Goal: Task Accomplishment & Management: Use online tool/utility

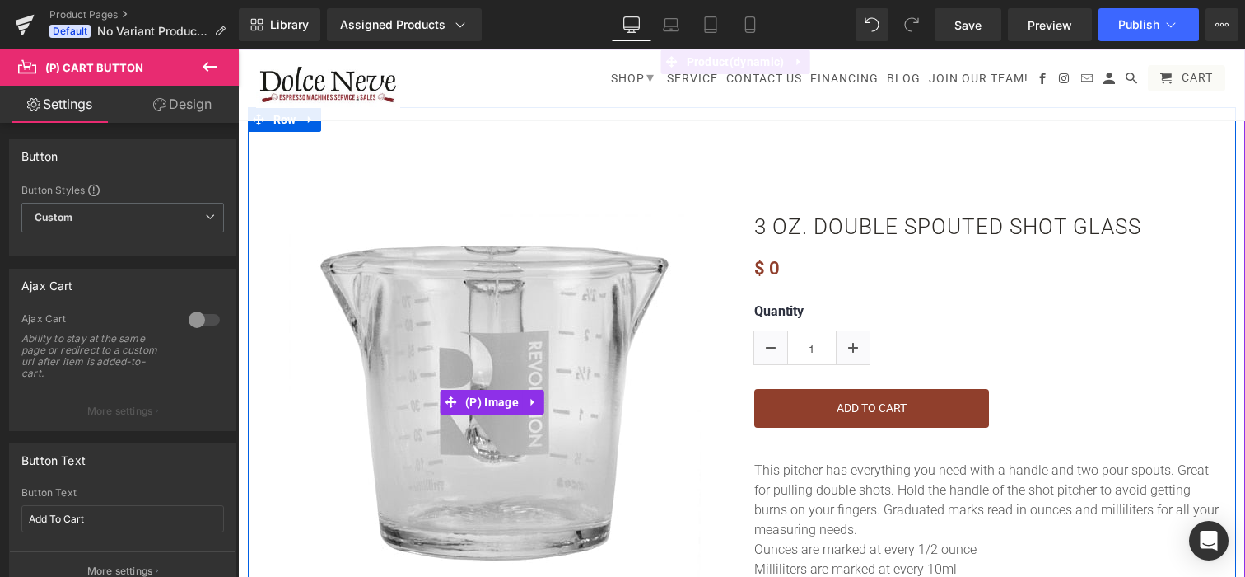
scroll to position [483, 0]
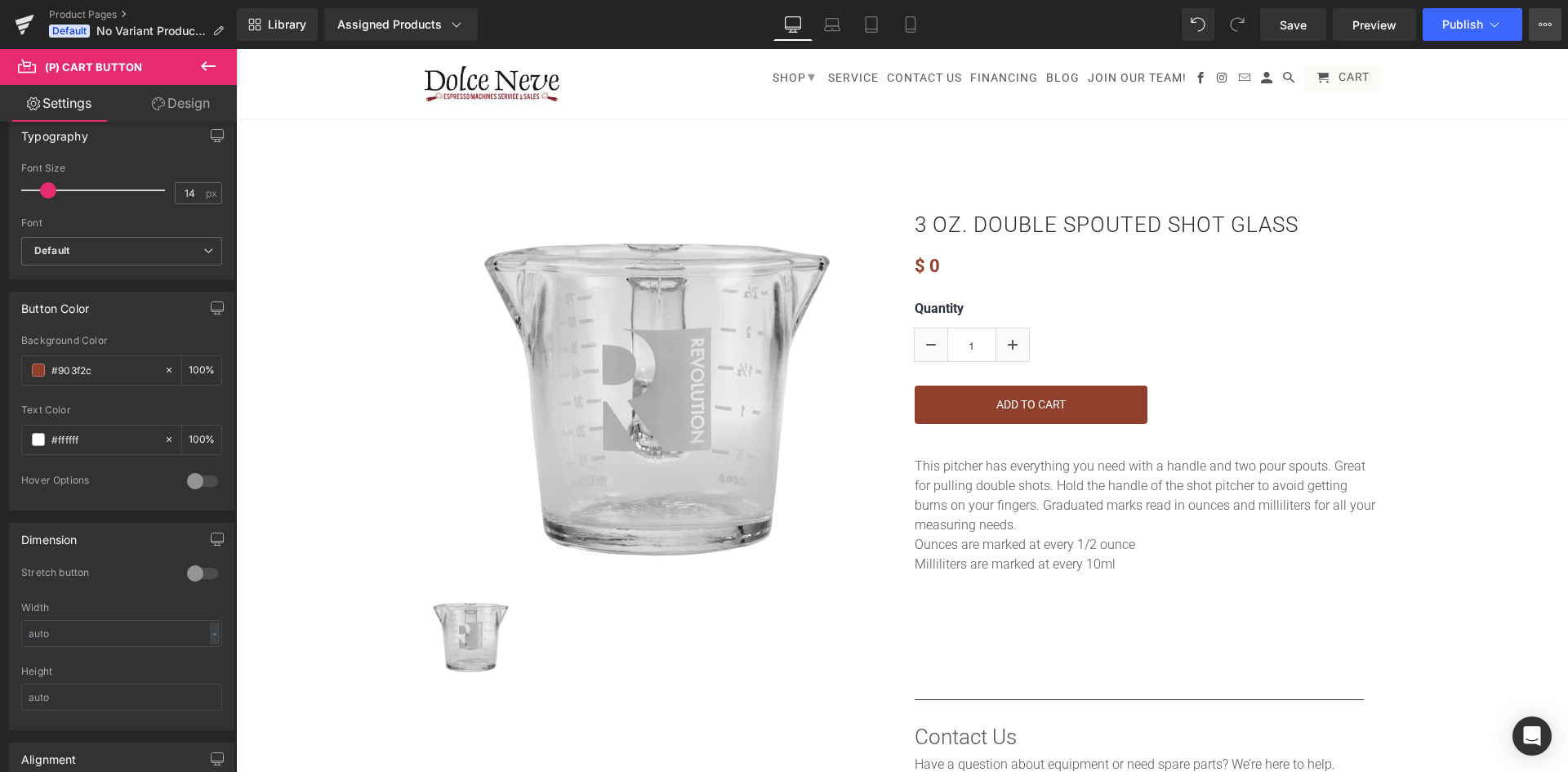
click at [1235, 30] on icon at bounding box center [1545, 24] width 13 height 13
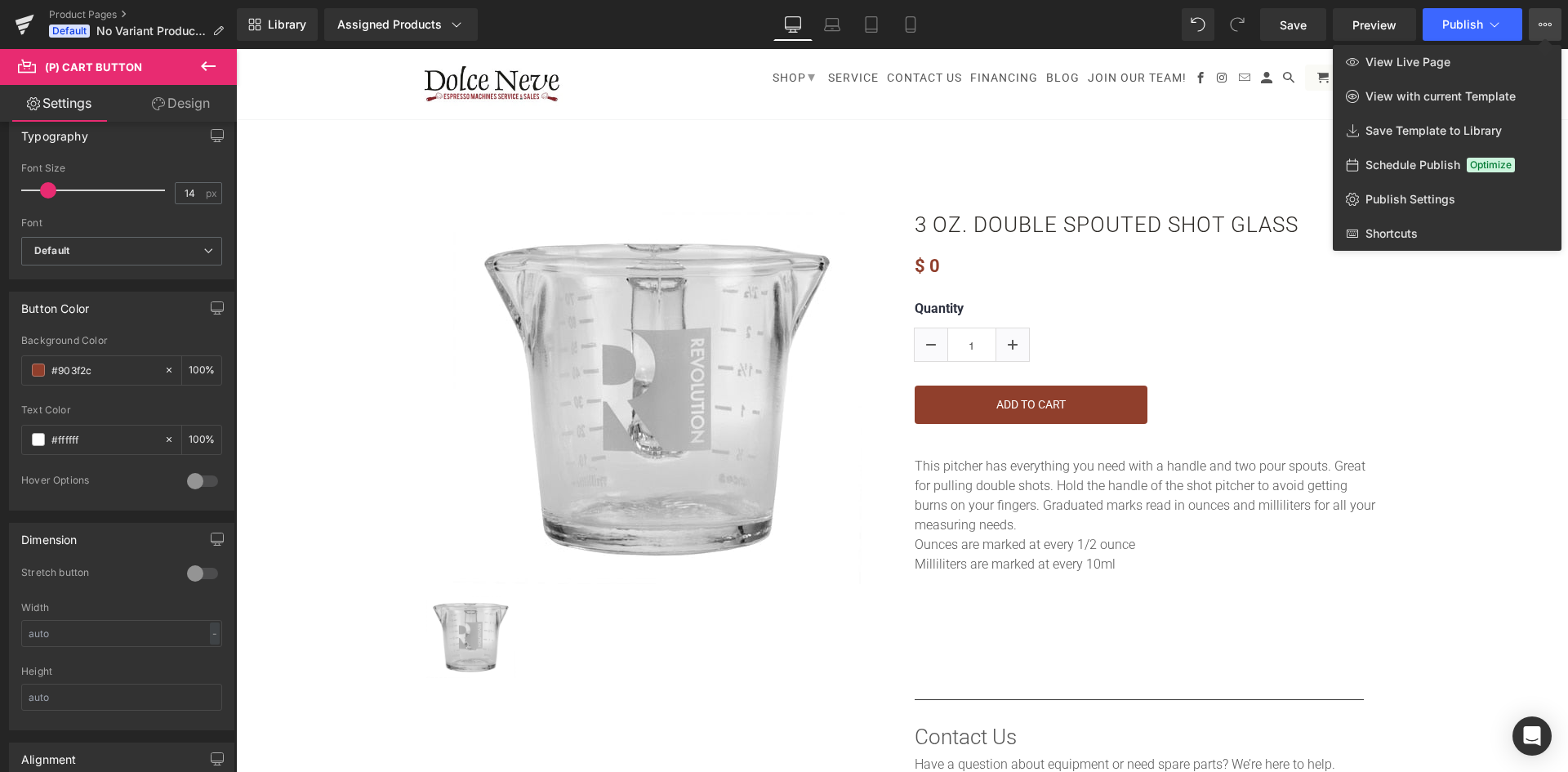
click at [309, 229] on div at bounding box center [902, 410] width 1332 height 723
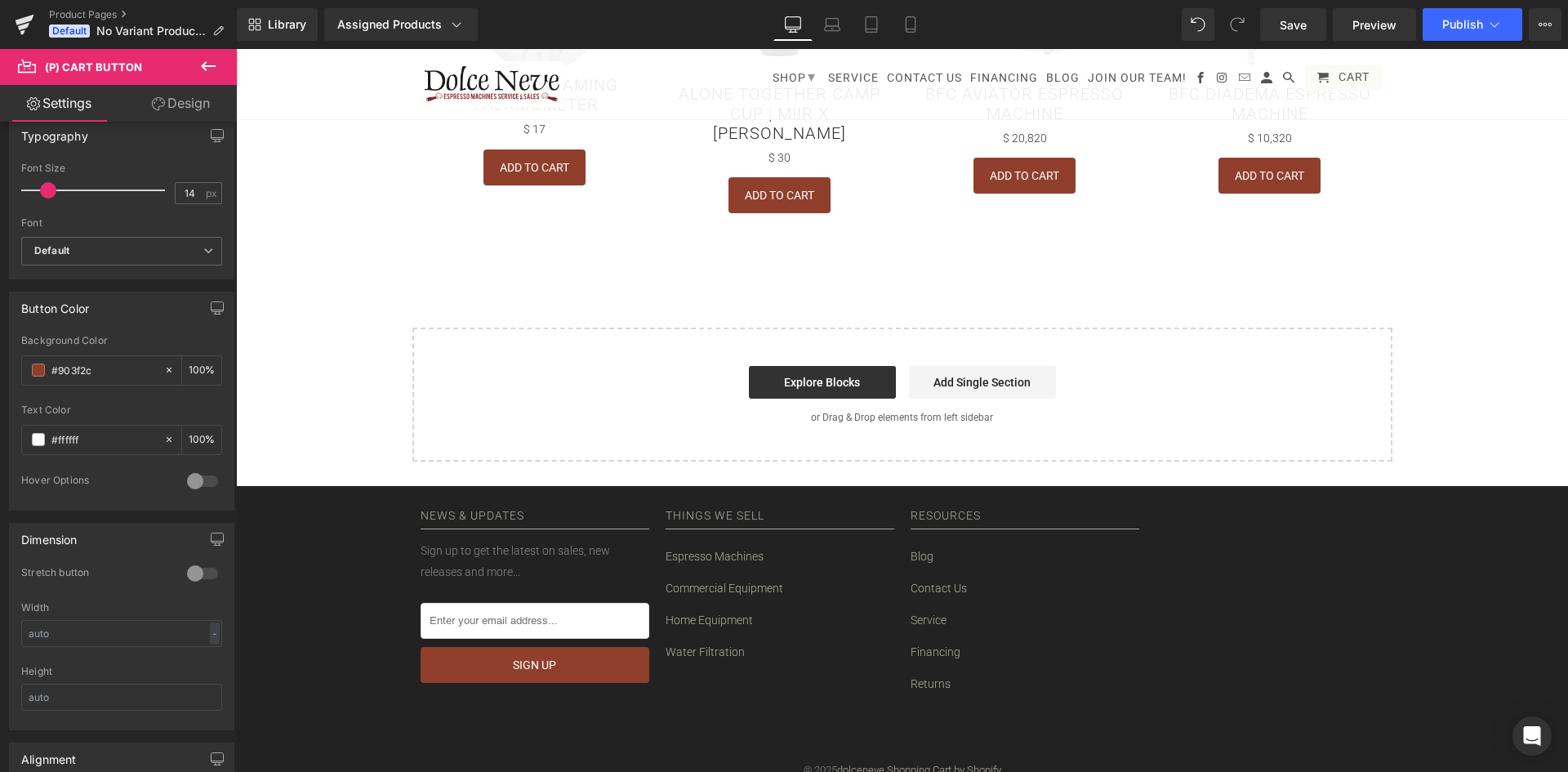
scroll to position [1227, 0]
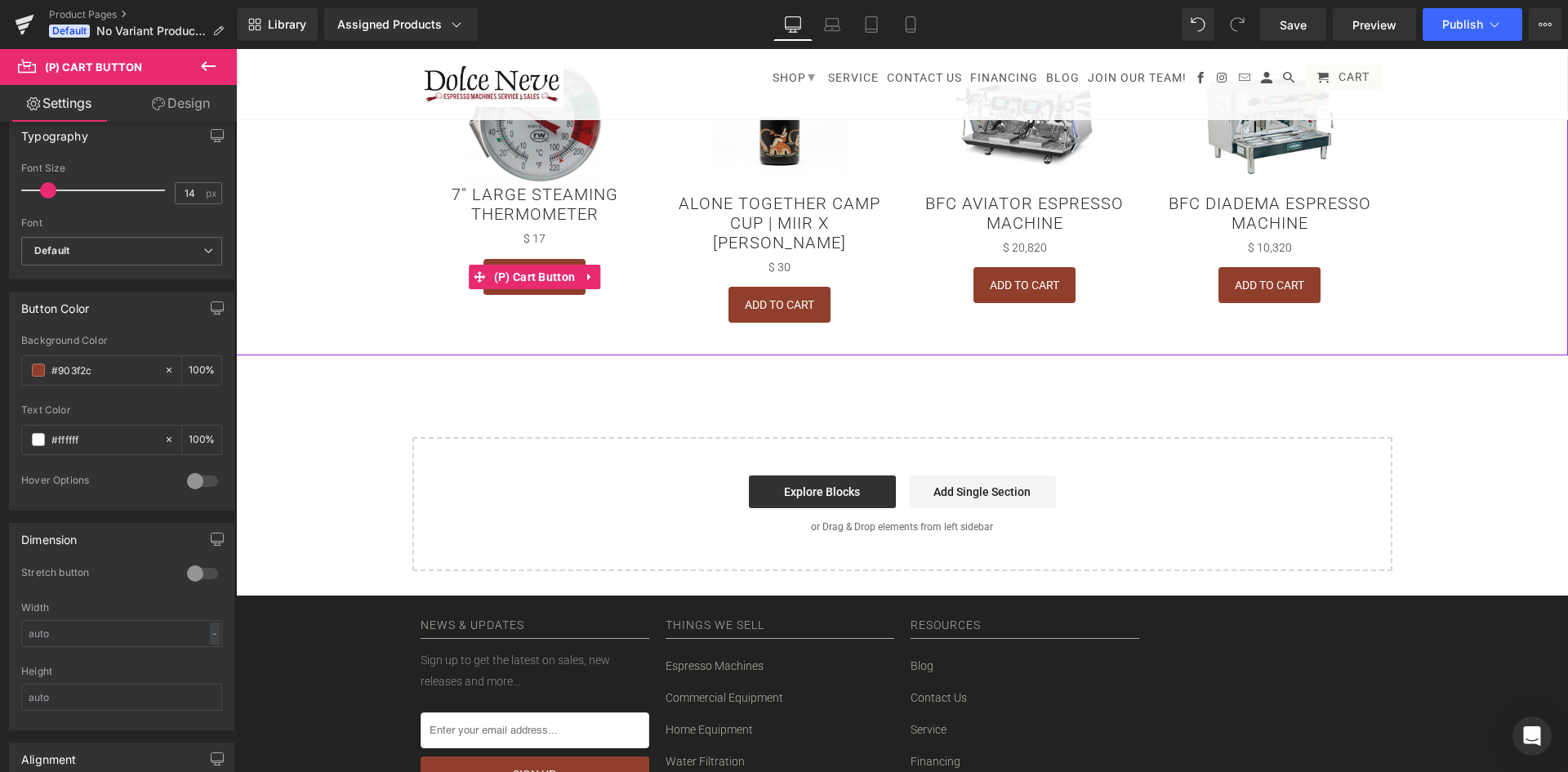
click at [555, 281] on span "(P) Cart Button" at bounding box center [535, 277] width 90 height 25
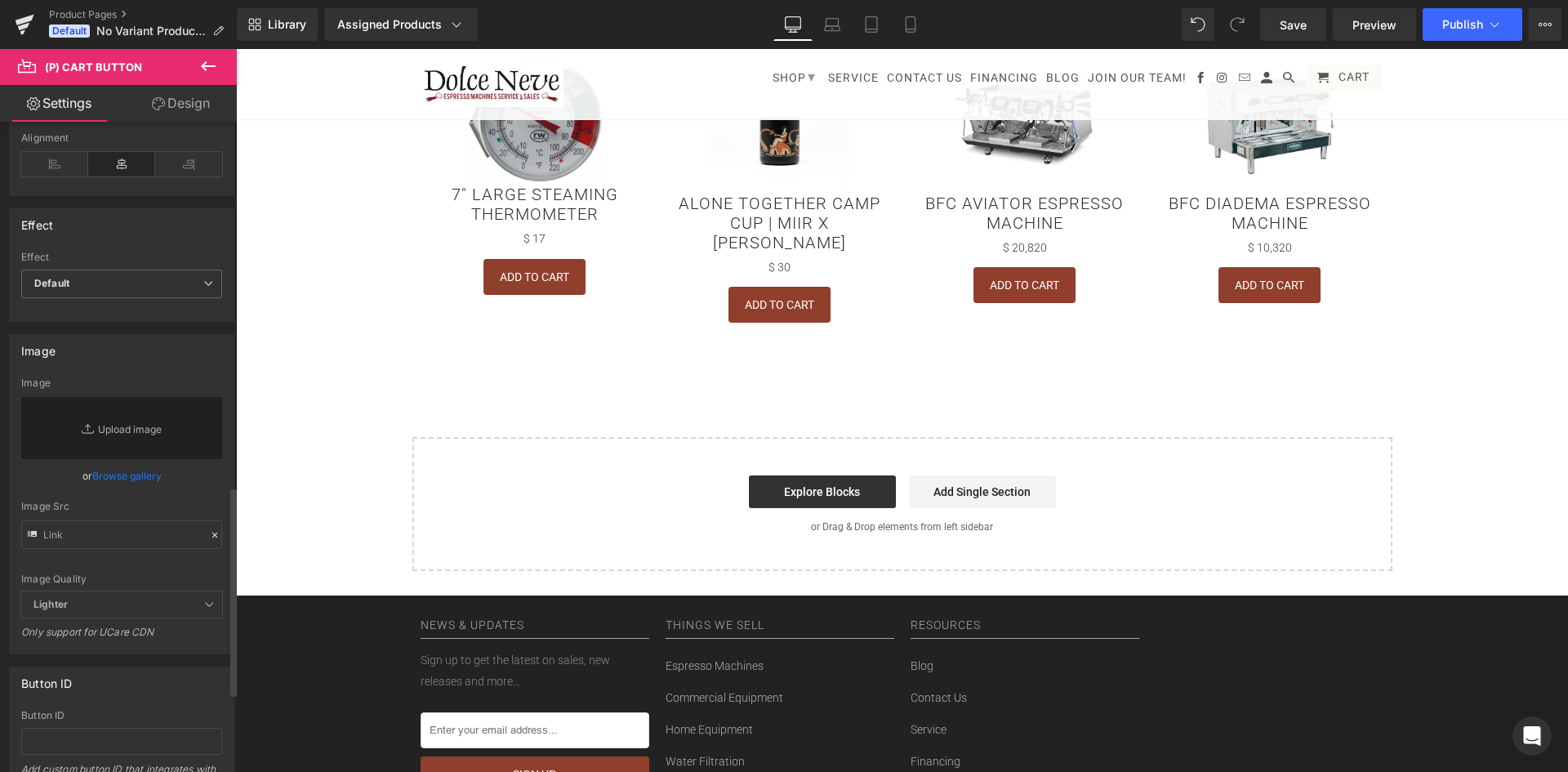
scroll to position [1378, 0]
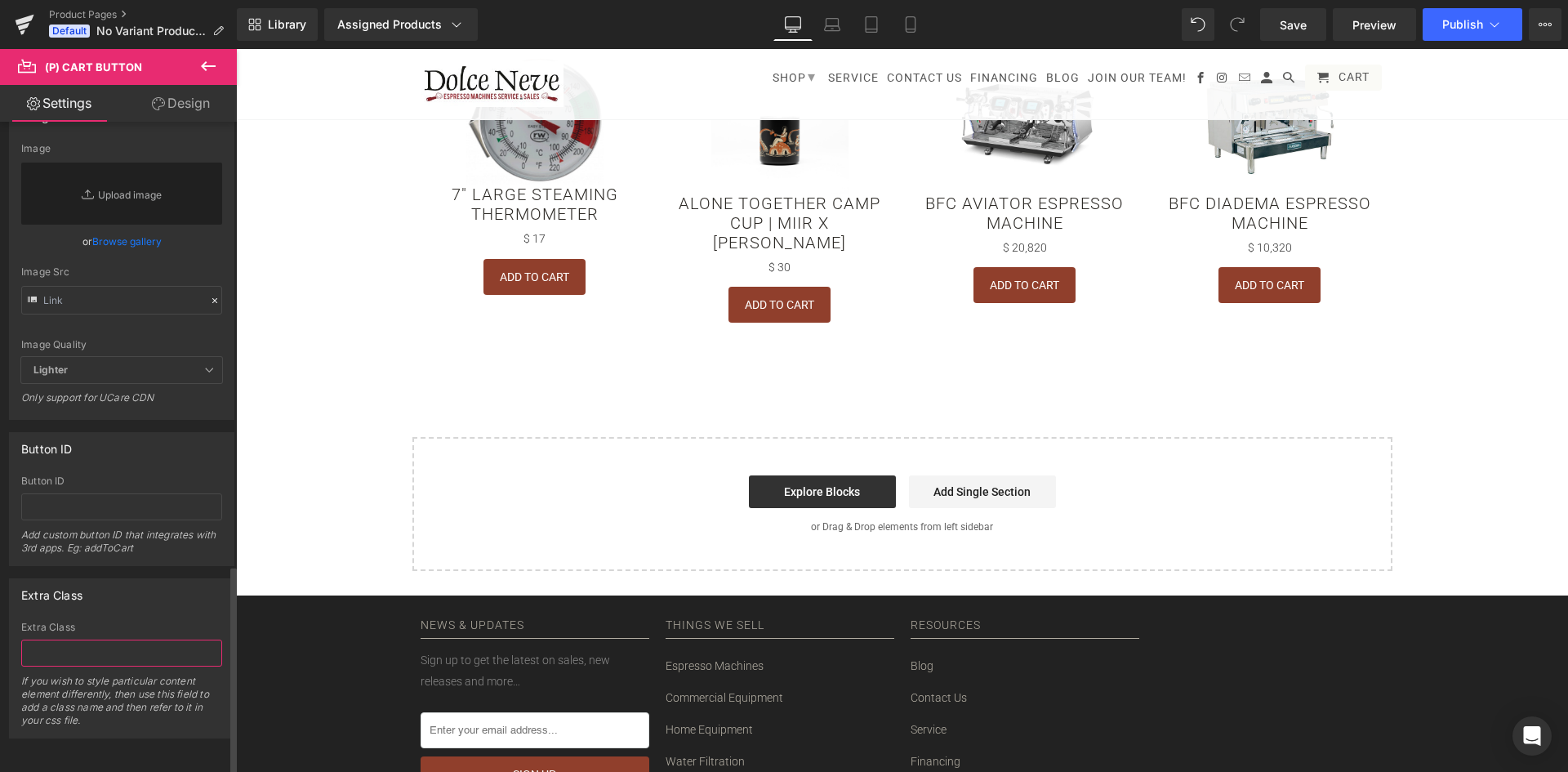
click at [112, 572] on input "text" at bounding box center [121, 653] width 201 height 27
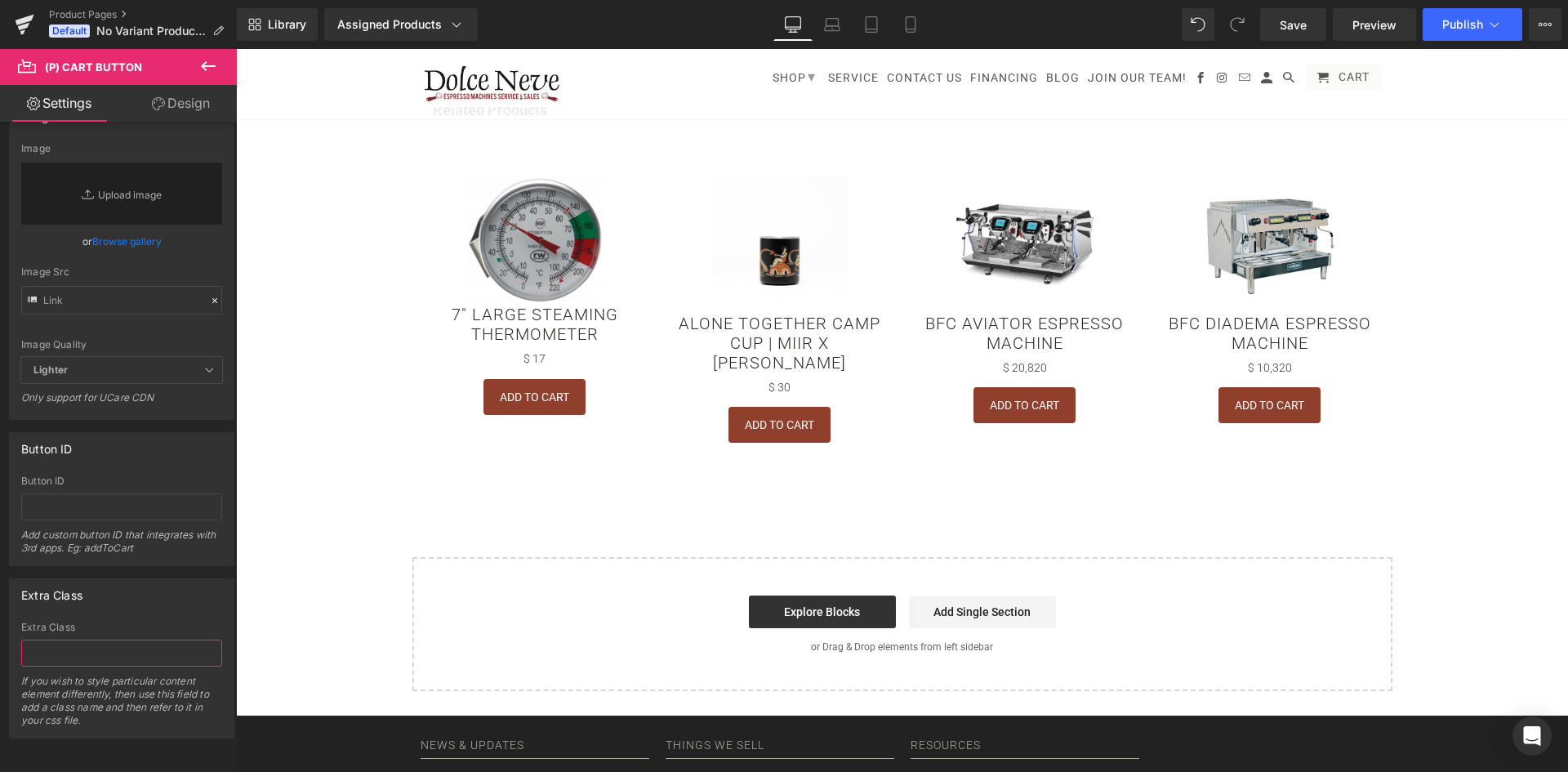
scroll to position [1391, 0]
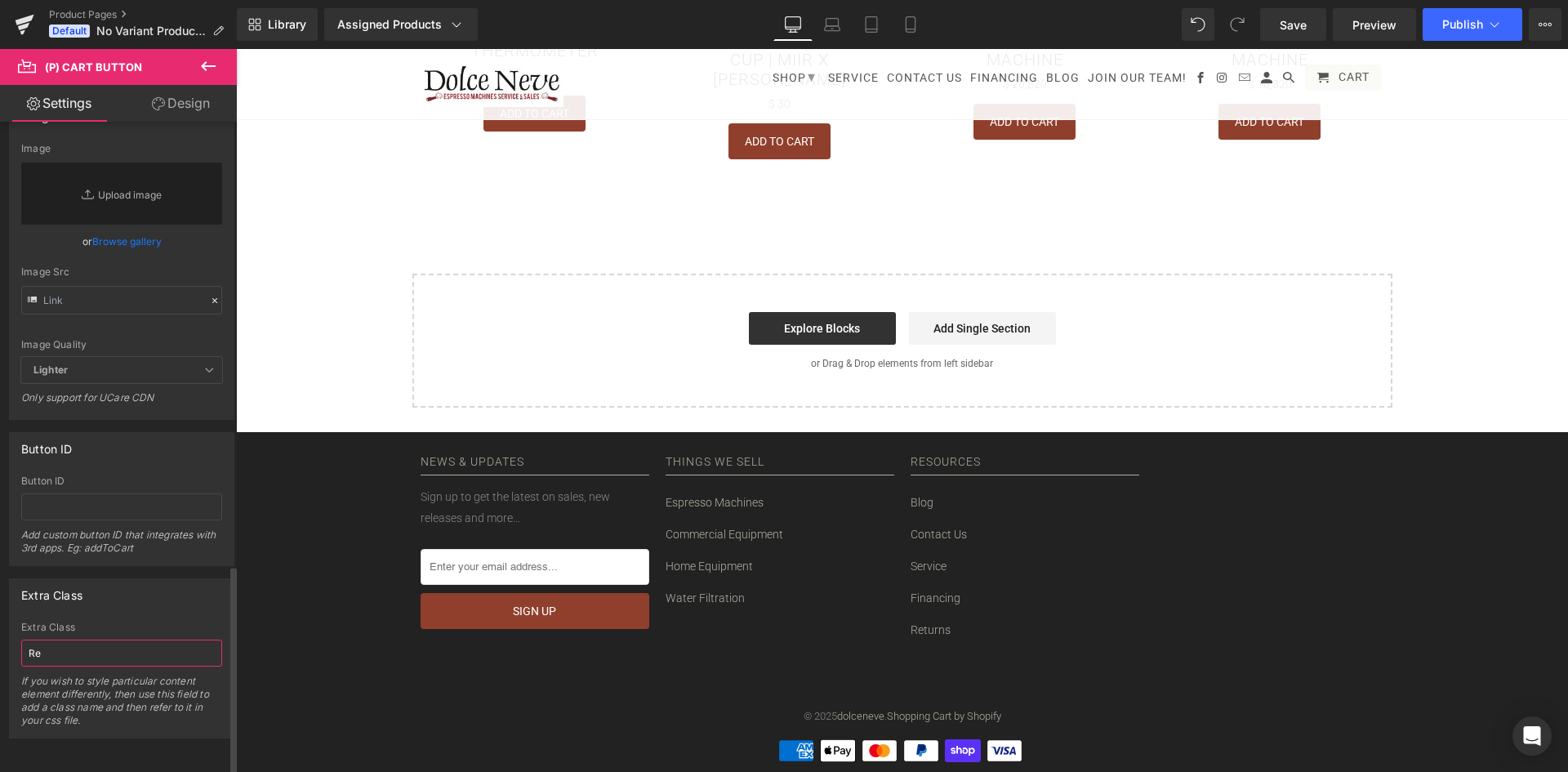
type input "R"
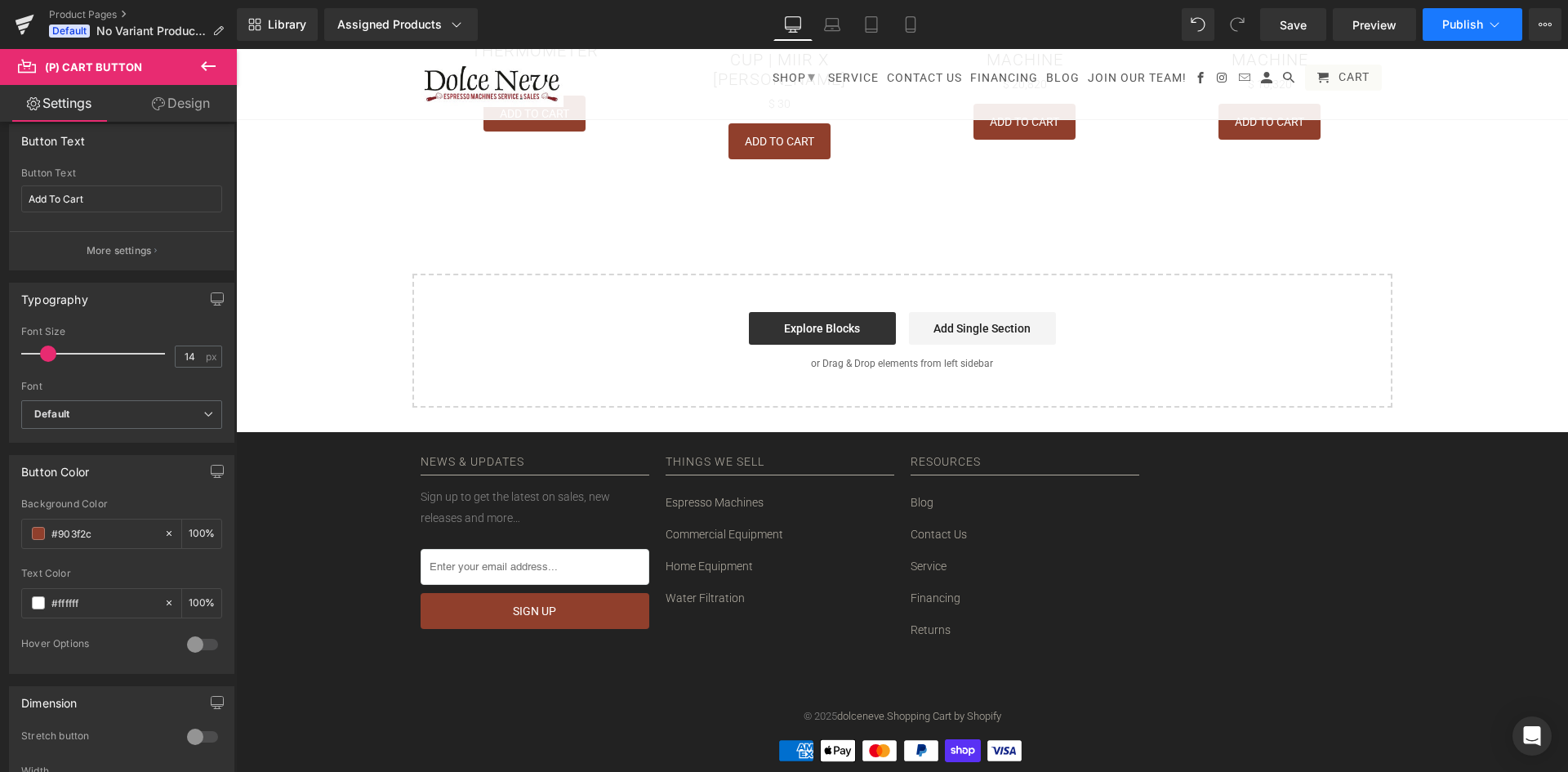
type input "btn_RelatedATC"
click at [1235, 26] on span "Publish" at bounding box center [1463, 24] width 41 height 13
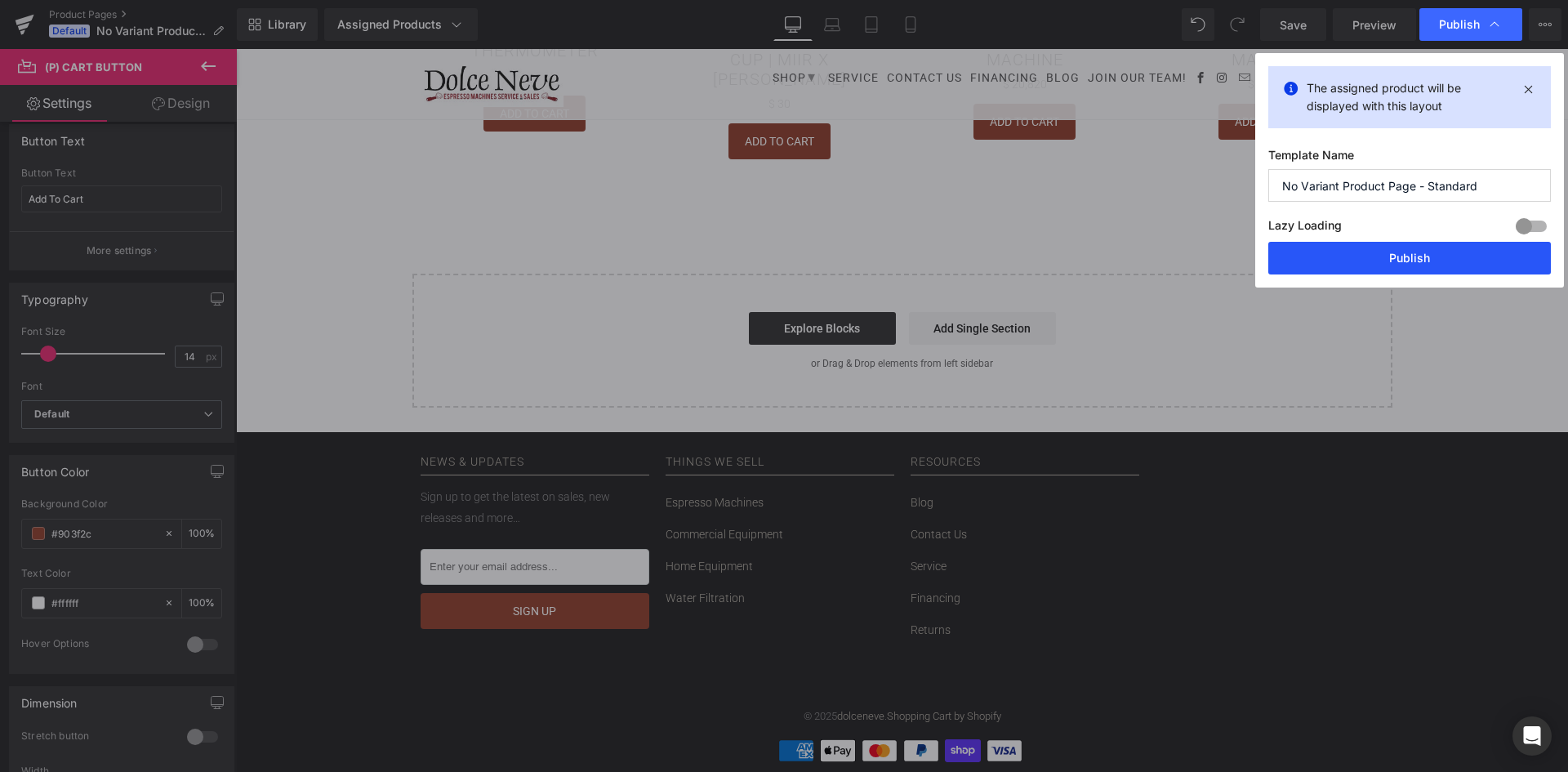
click at [1235, 249] on button "Publish" at bounding box center [1409, 258] width 283 height 33
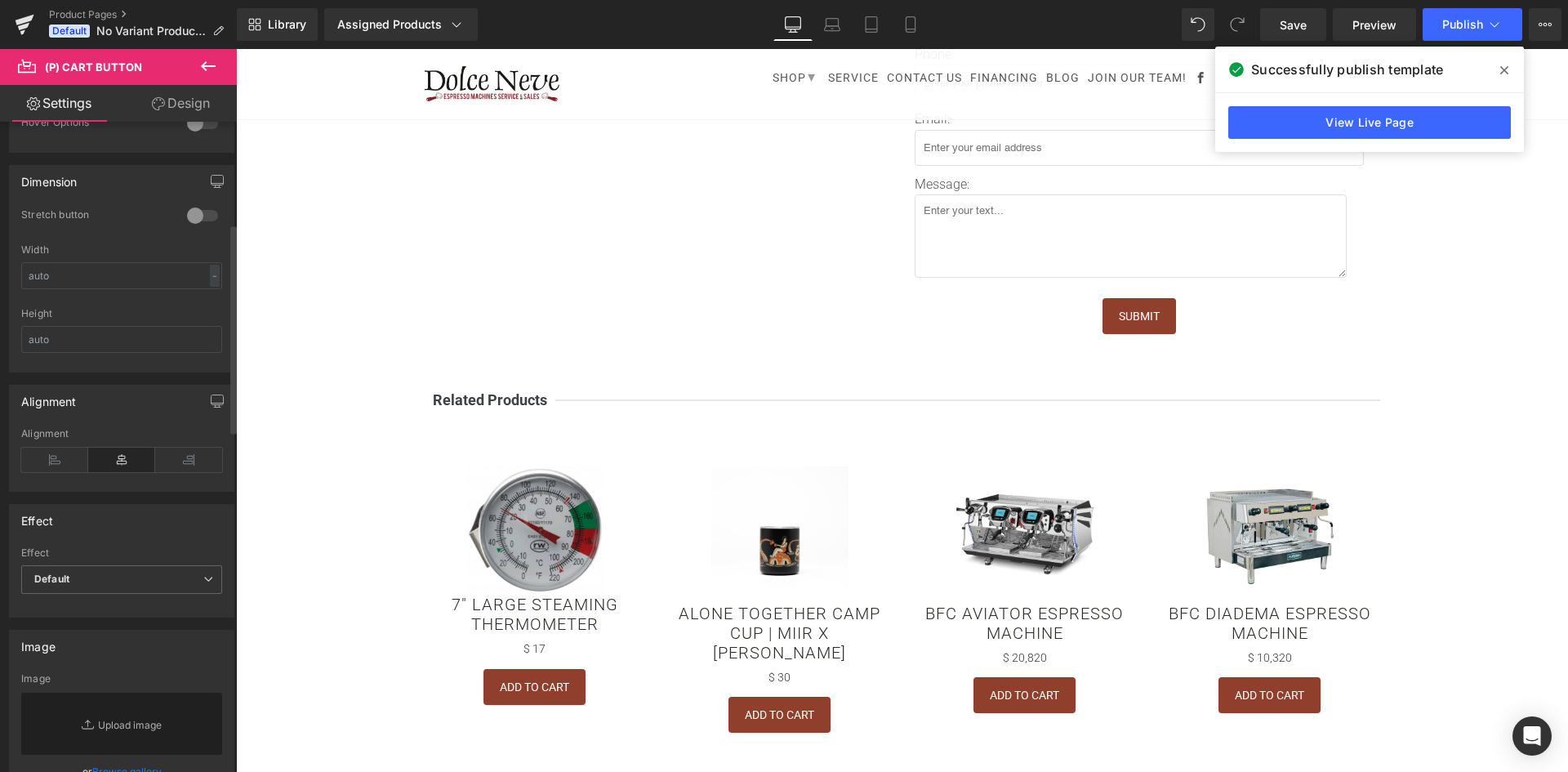
scroll to position [1378, 0]
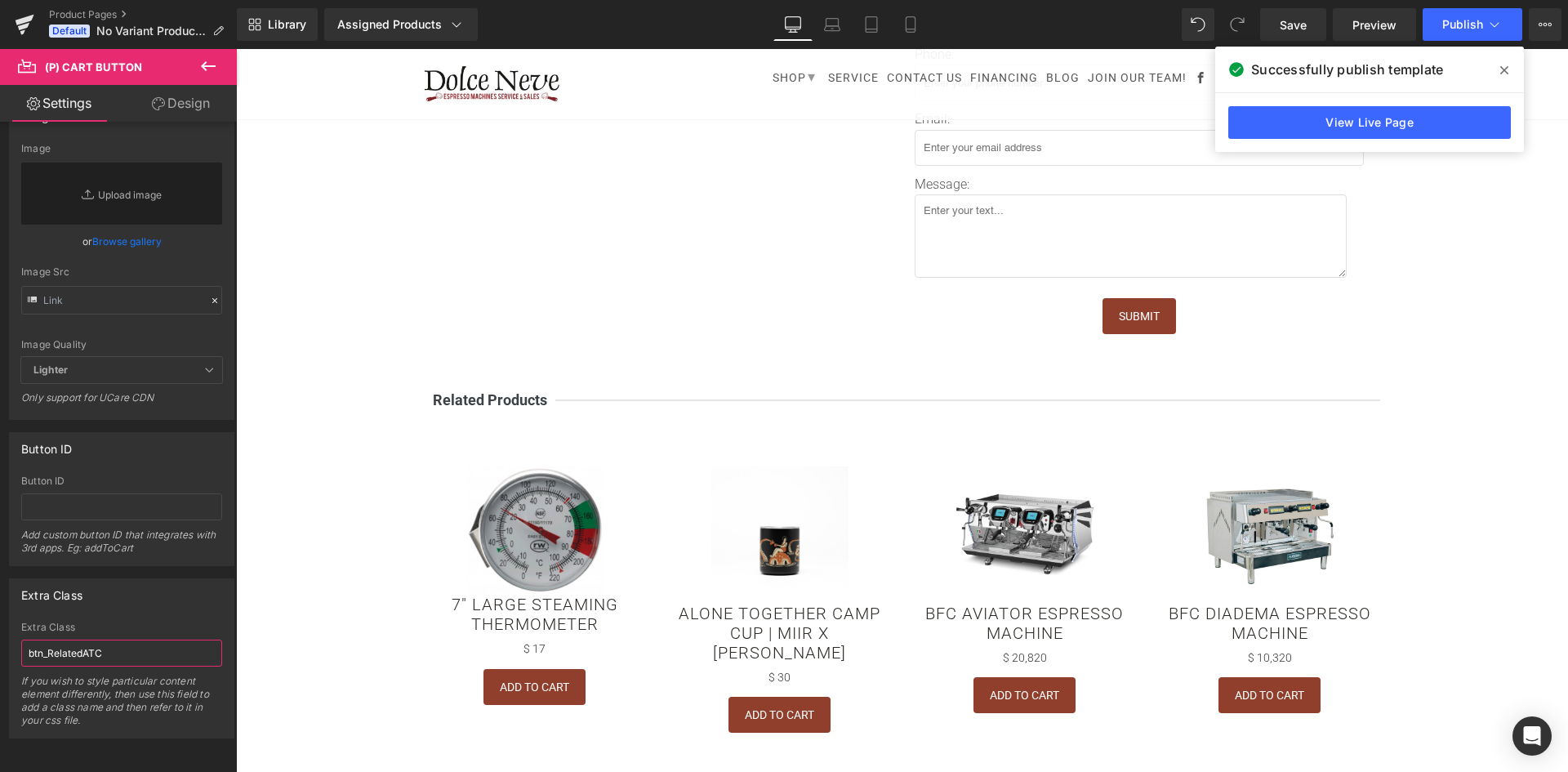
drag, startPoint x: 122, startPoint y: 637, endPoint x: -30, endPoint y: 633, distance: 152.1
click at [0, 572] on html "(P) Cart Button You are previewing how the will restyle your page. You can not …" at bounding box center [784, 386] width 1568 height 772
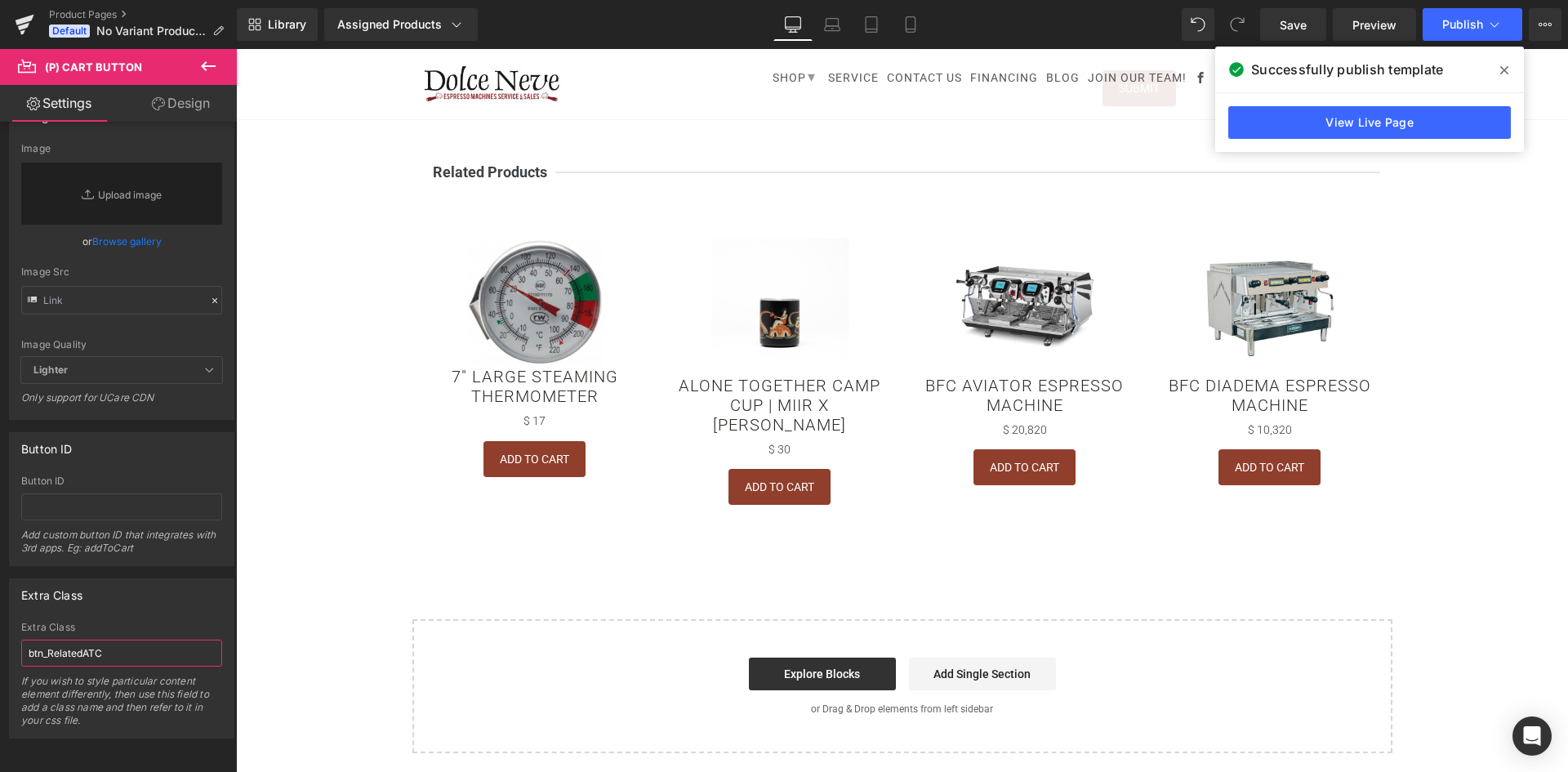
scroll to position [1063, 0]
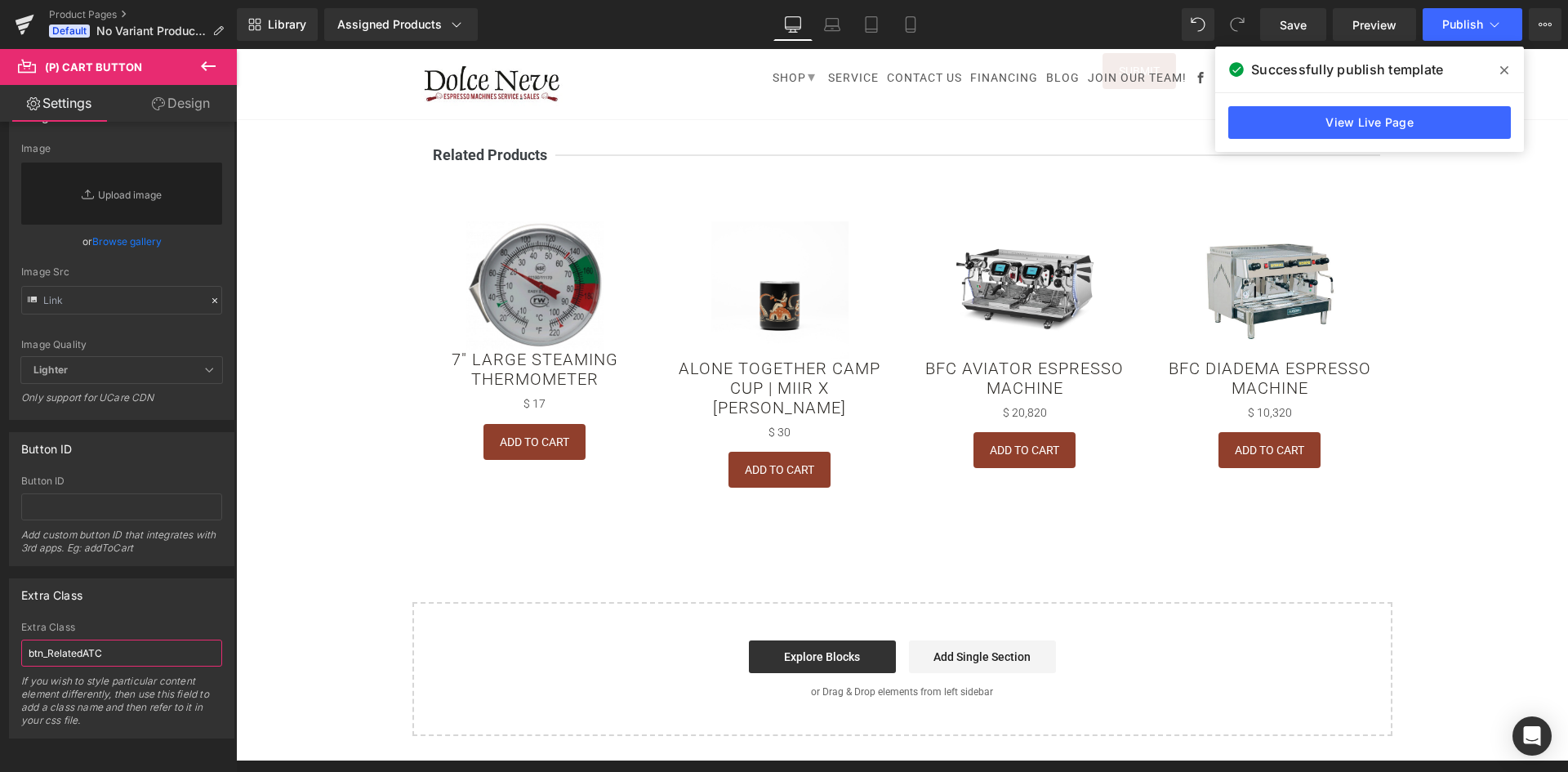
drag, startPoint x: 116, startPoint y: 641, endPoint x: -30, endPoint y: 639, distance: 146.0
click at [0, 572] on html "(P) Cart Button You are previewing how the will restyle your page. You can not …" at bounding box center [784, 386] width 1568 height 772
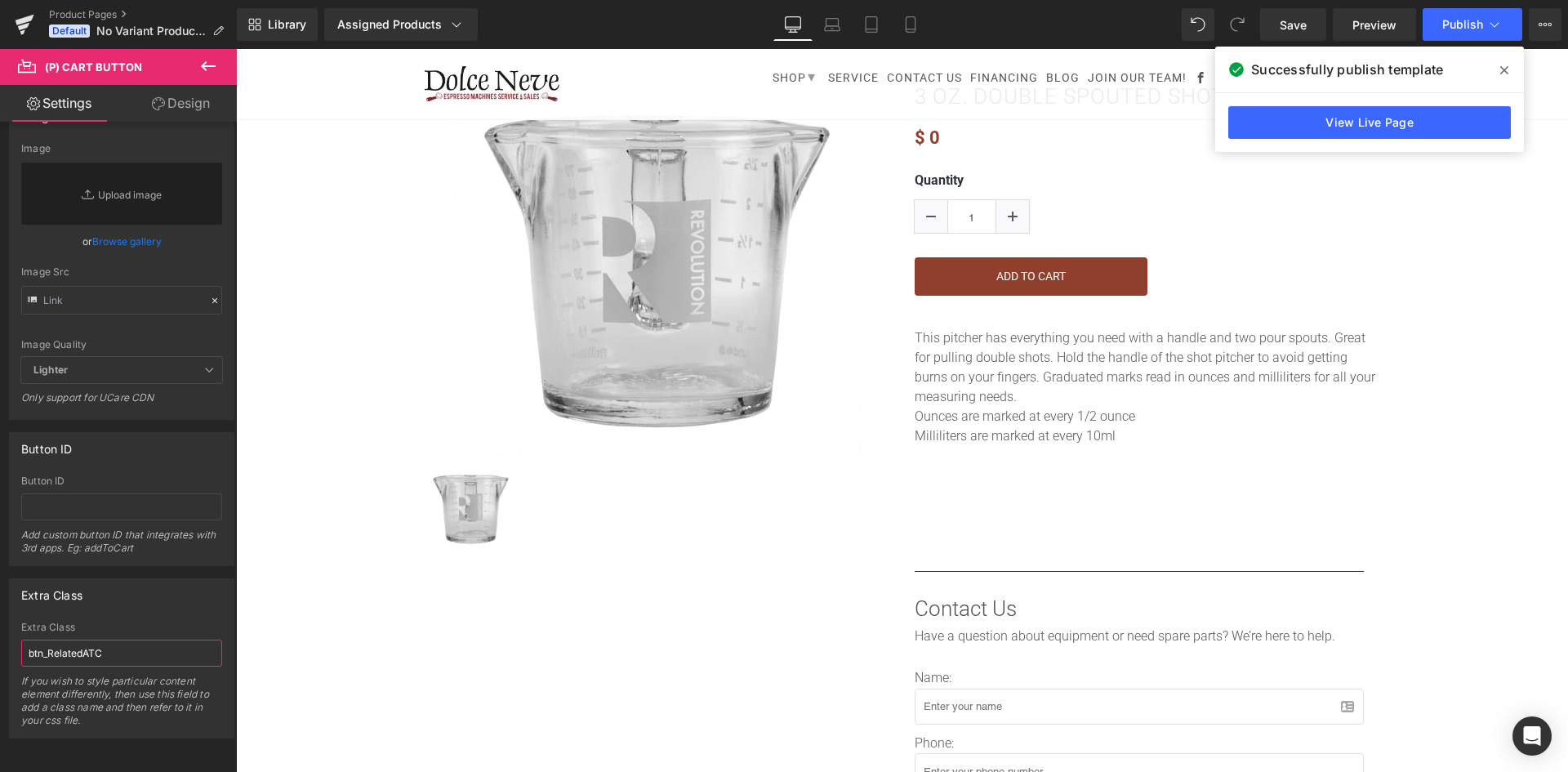
scroll to position [0, 0]
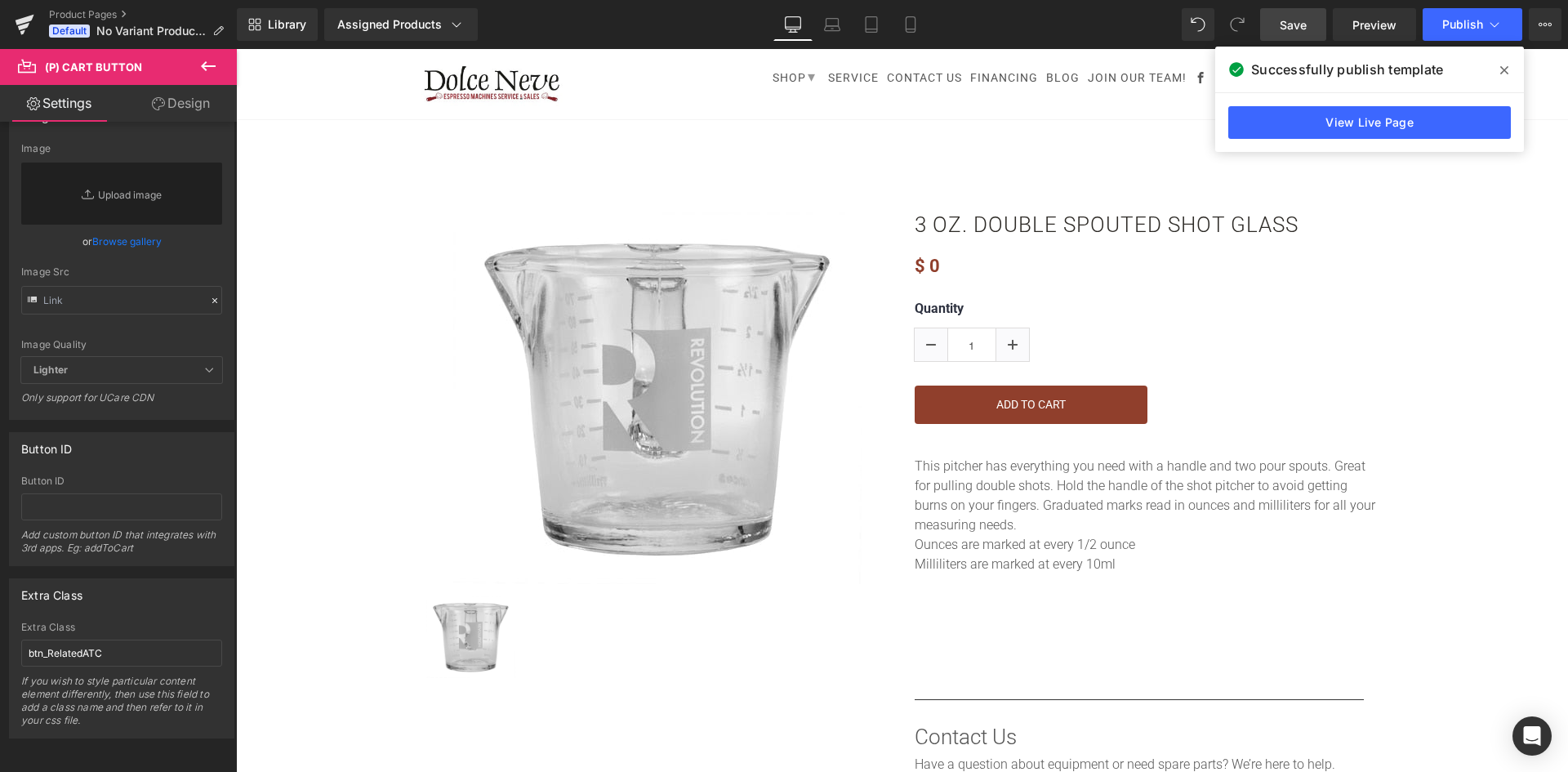
click at [1235, 30] on link "Save" at bounding box center [1293, 24] width 66 height 33
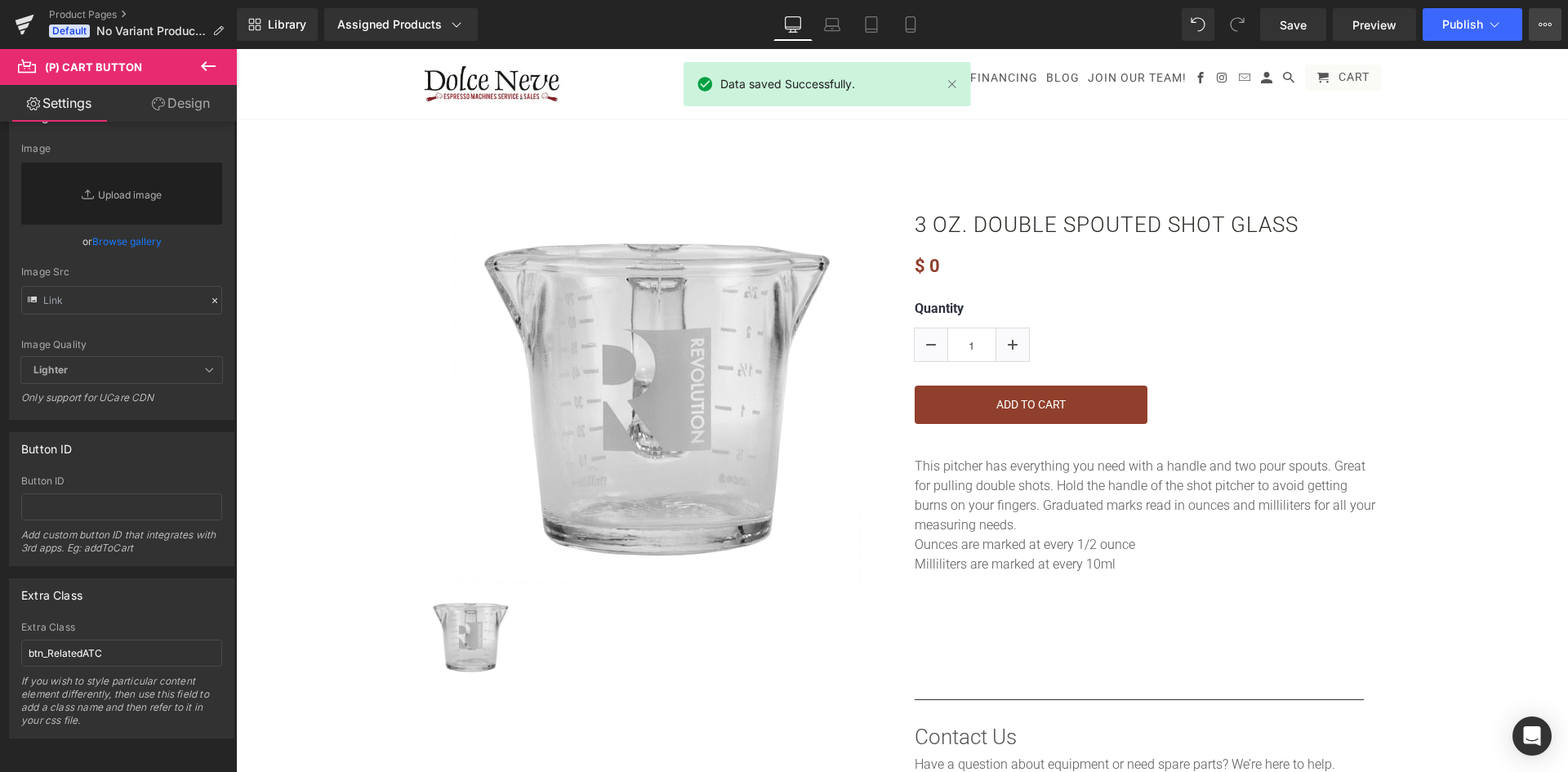
click at [1235, 27] on button "View Live Page View with current Template Save Template to Library Schedule Pub…" at bounding box center [1545, 24] width 33 height 33
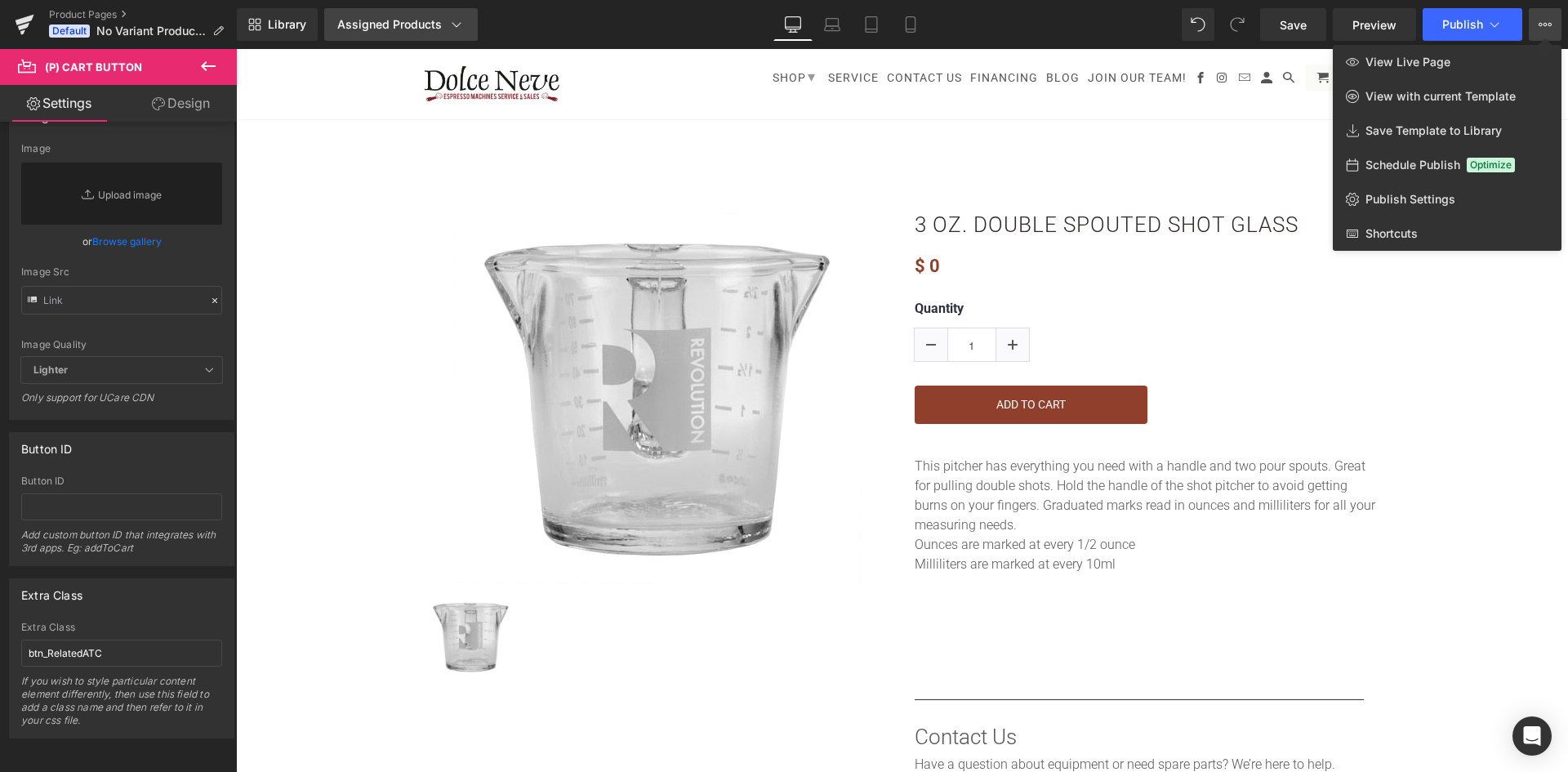
click at [449, 26] on icon at bounding box center [456, 24] width 16 height 16
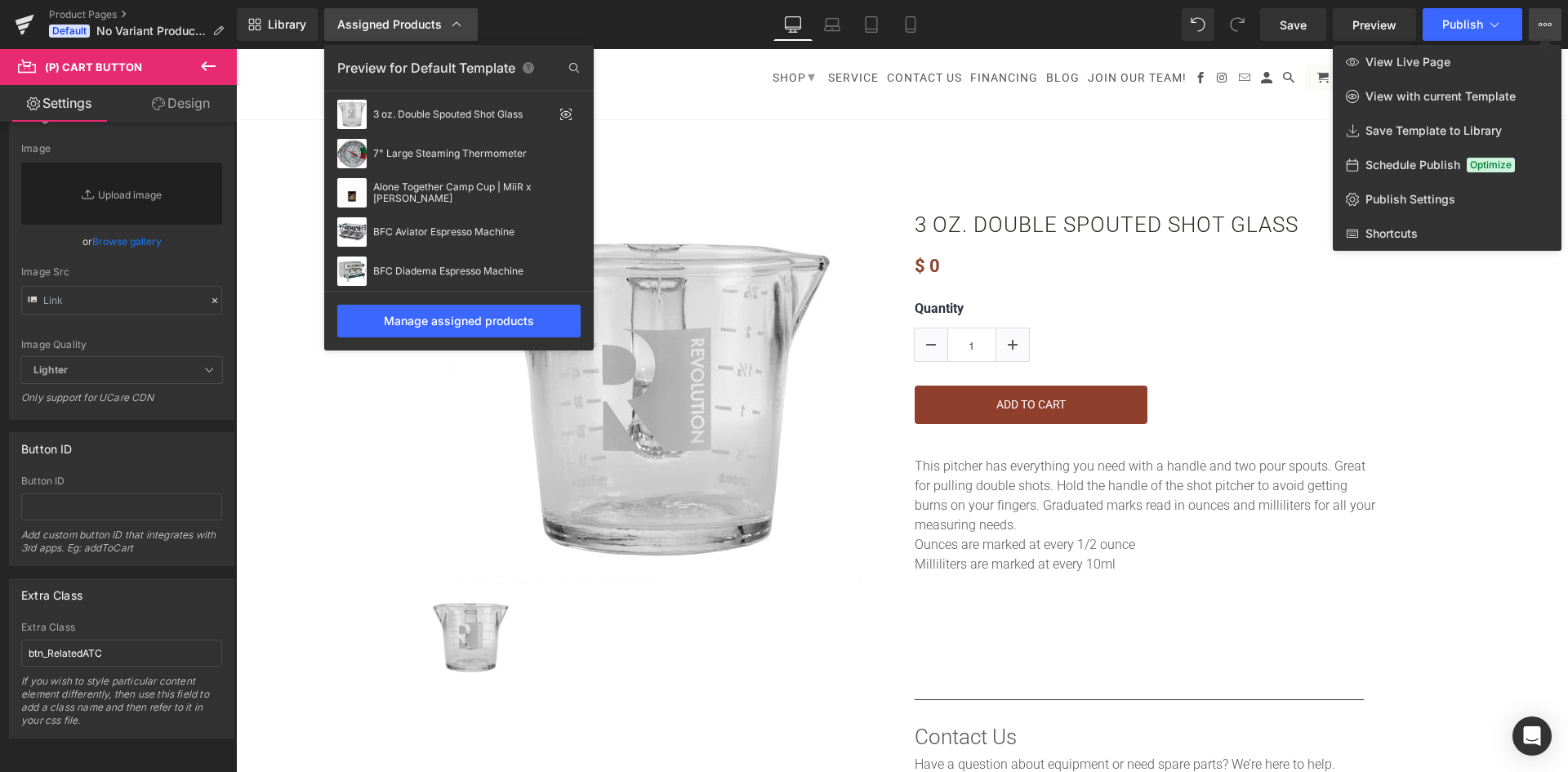
click at [451, 24] on icon at bounding box center [456, 24] width 16 height 16
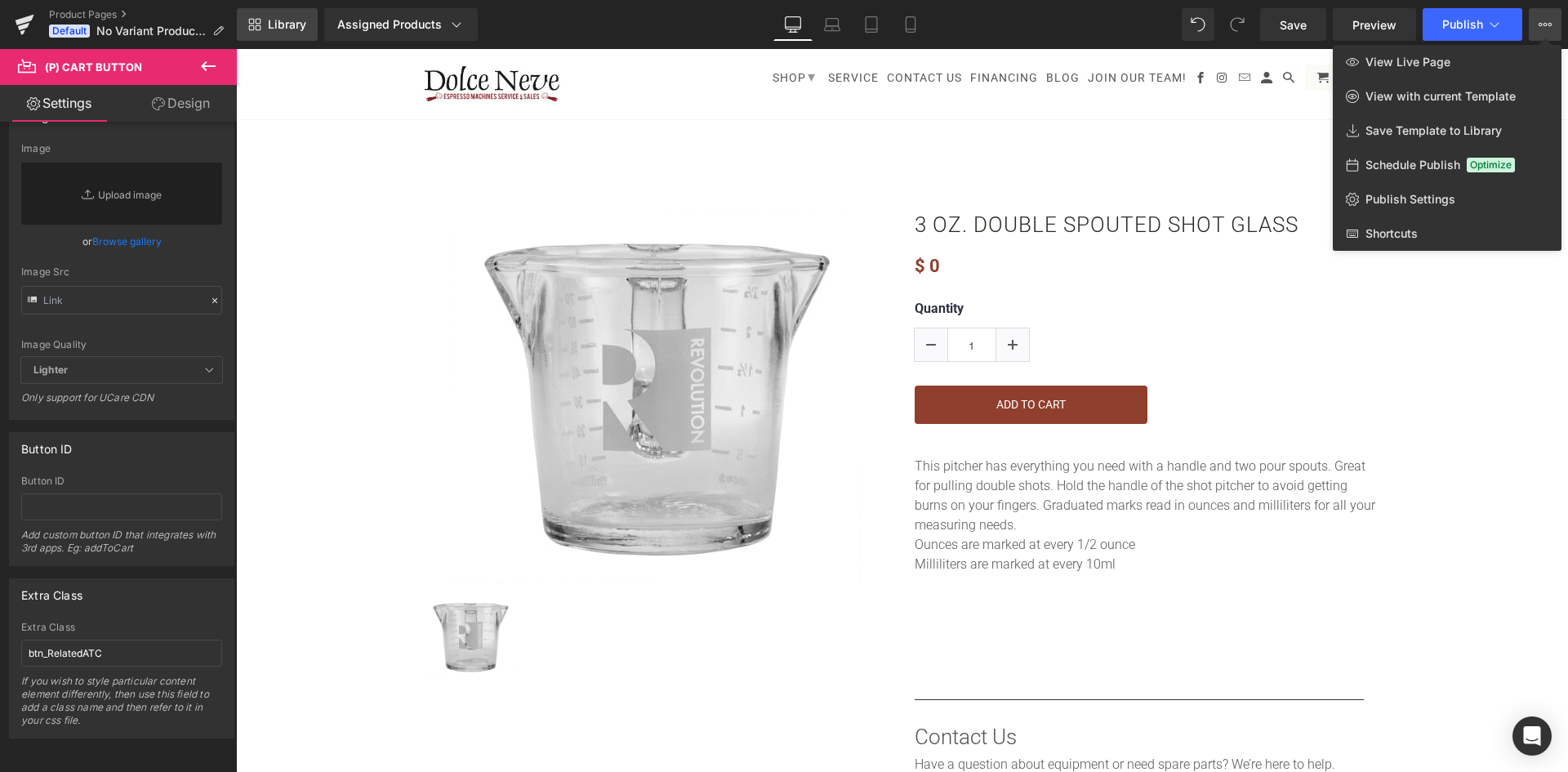
click at [293, 13] on link "Library" at bounding box center [278, 24] width 81 height 33
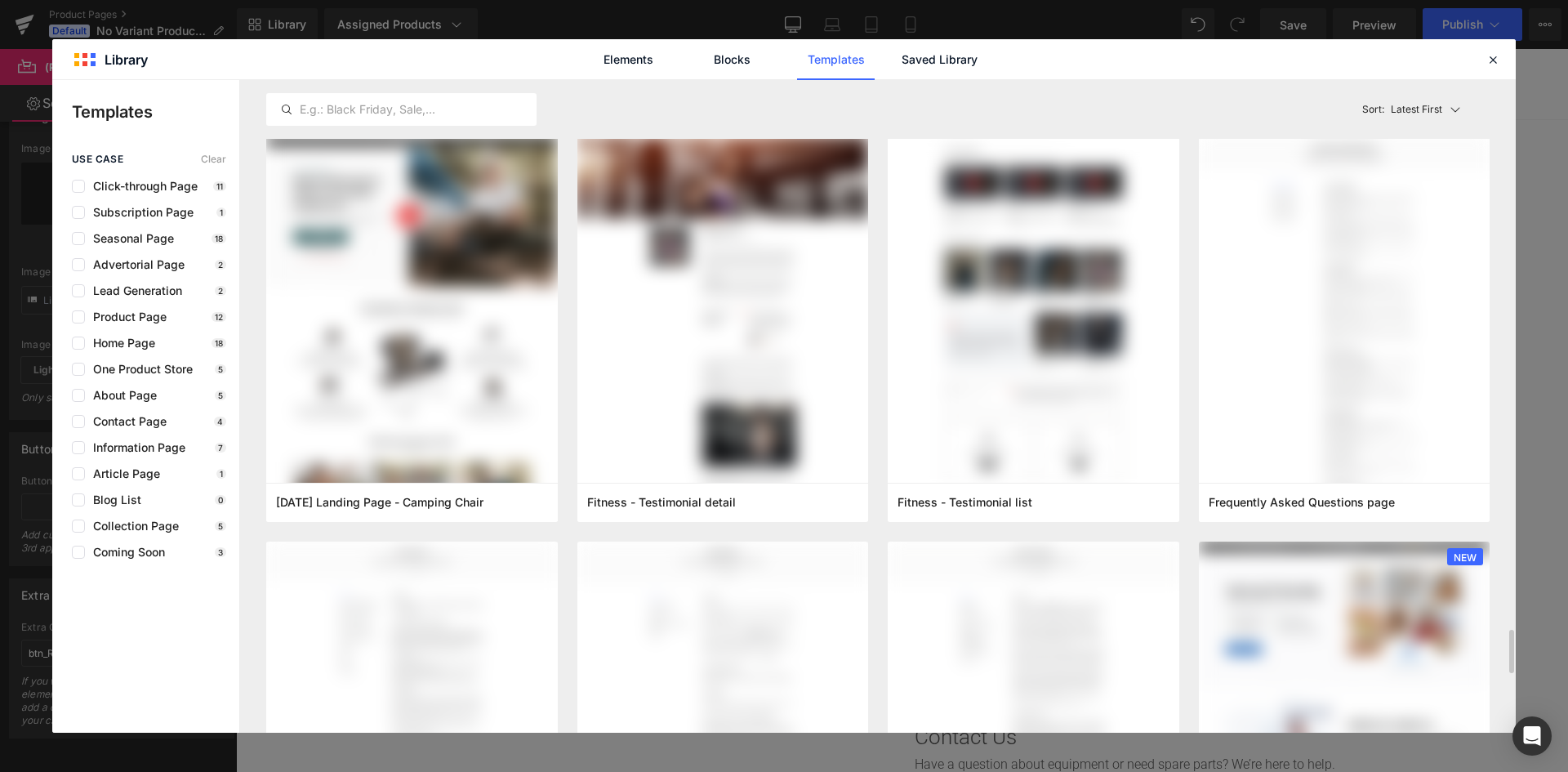
scroll to position [899, 0]
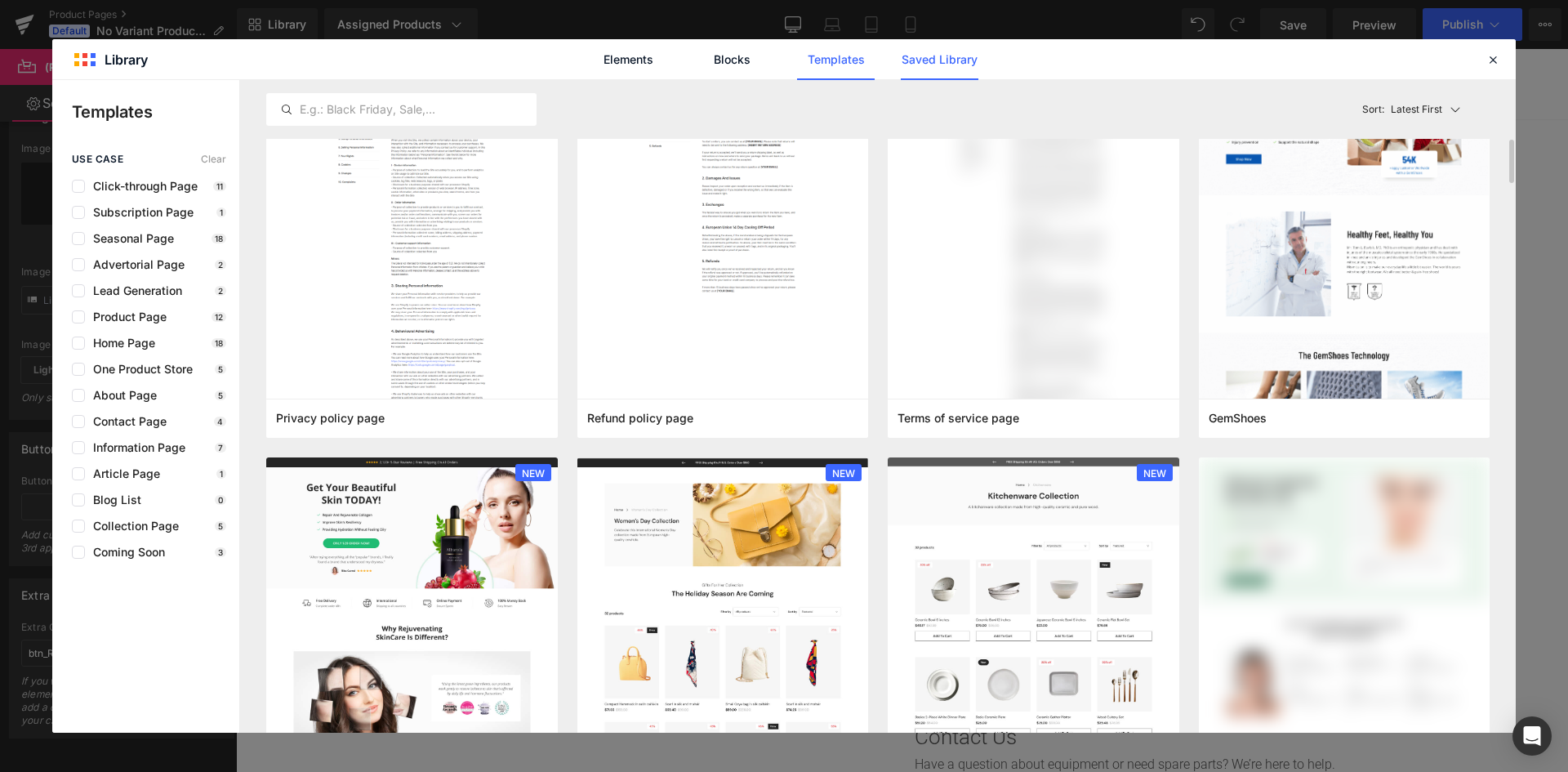
click at [1044, 50] on link "Saved Library" at bounding box center [1053, 32] width 19 height 36
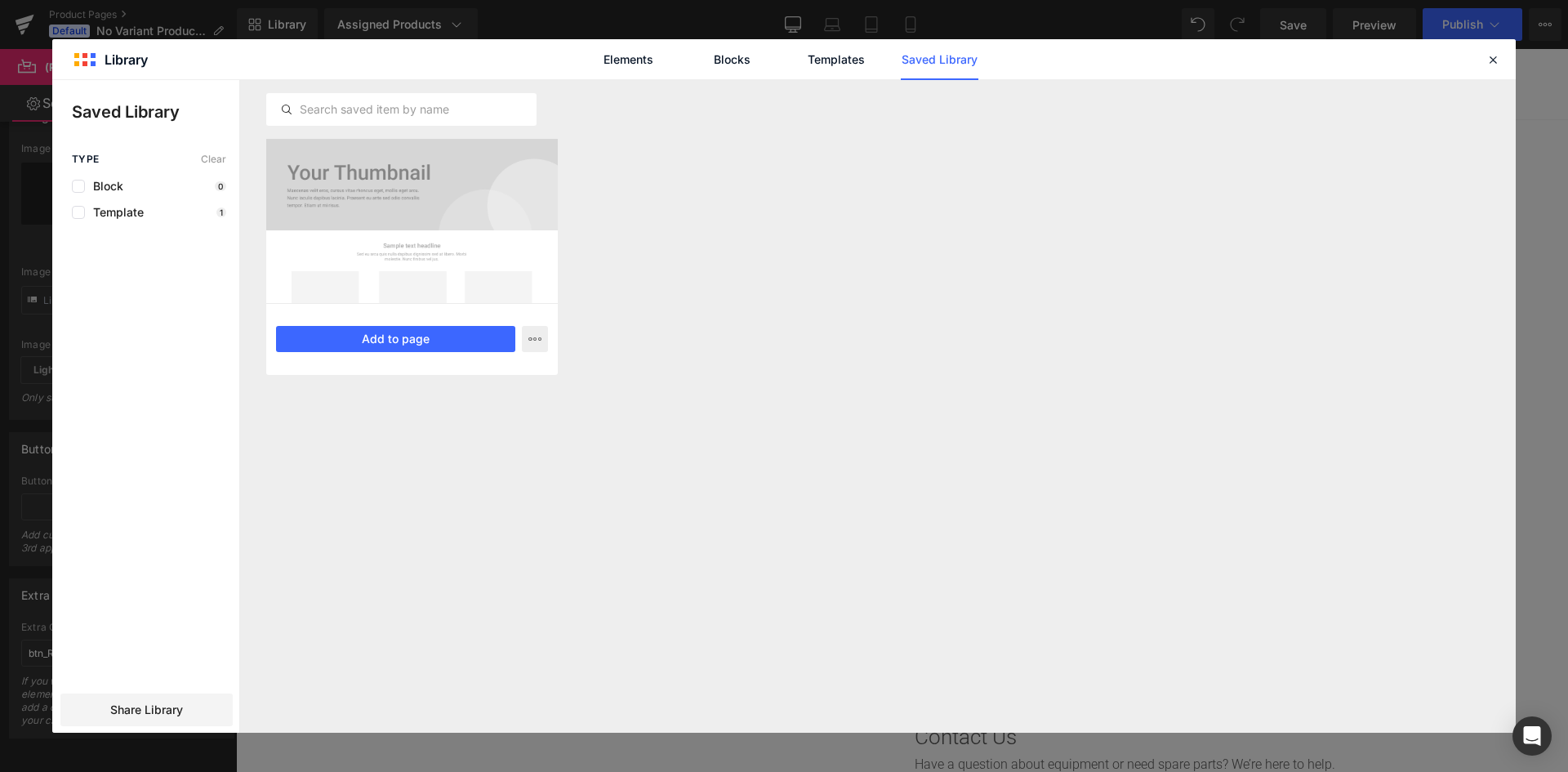
click at [462, 192] on div at bounding box center [413, 221] width 292 height 165
click at [797, 49] on link "Elements" at bounding box center [836, 60] width 77 height 41
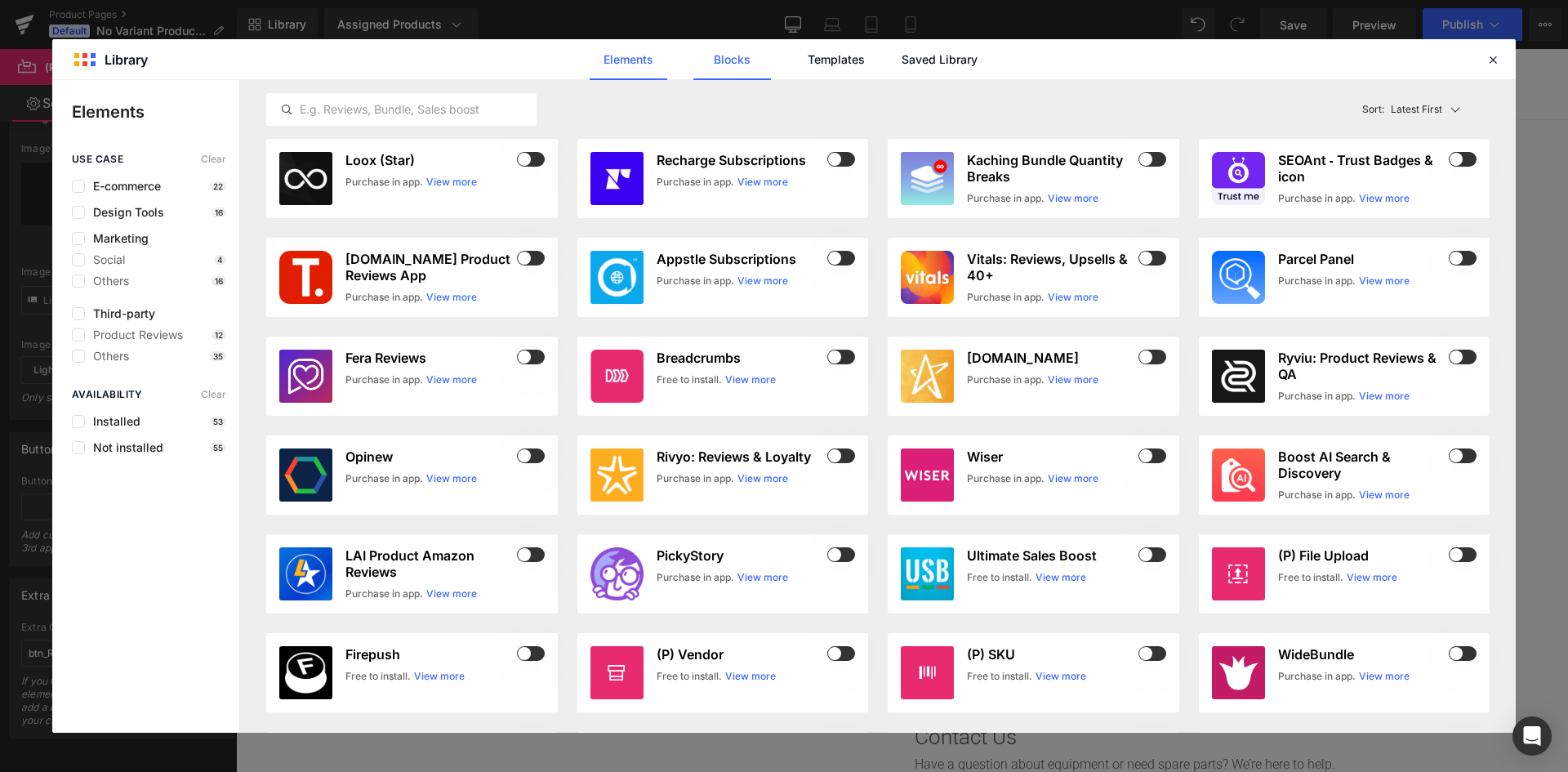
click at [902, 58] on link "Blocks" at bounding box center [940, 60] width 77 height 41
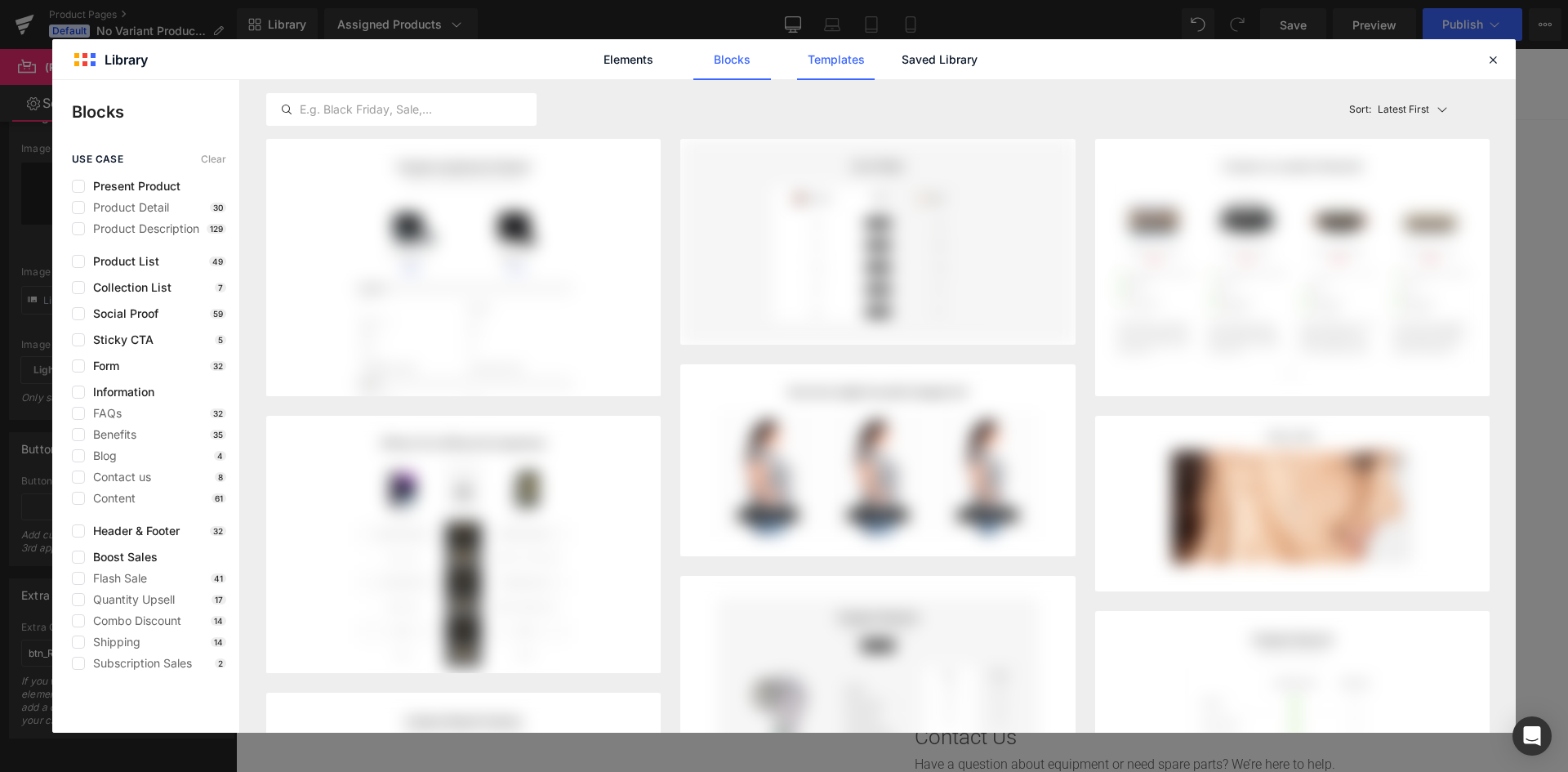
click at [813, 61] on link "Templates" at bounding box center [836, 60] width 77 height 41
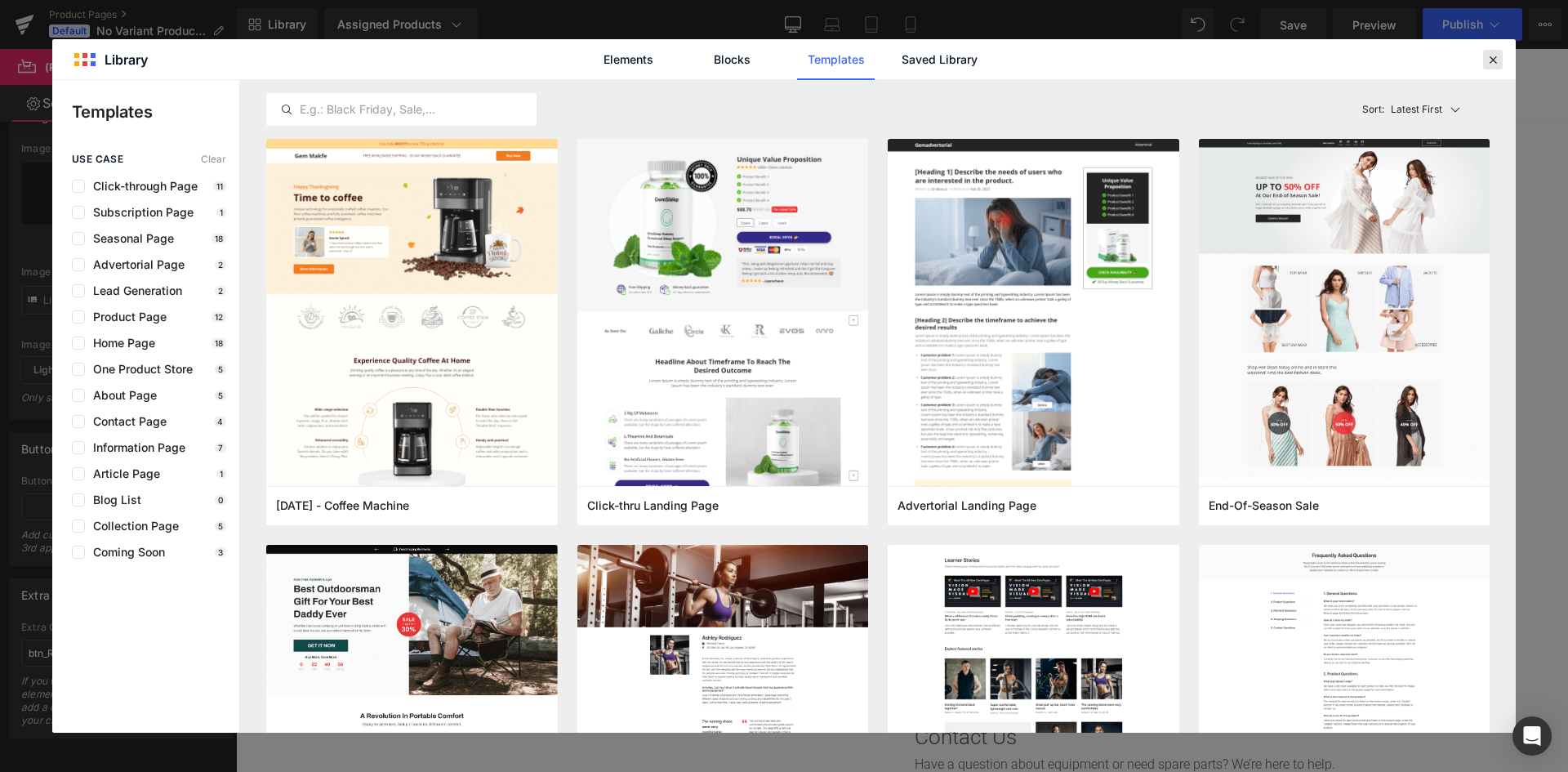
drag, startPoint x: 1496, startPoint y: 54, endPoint x: 1254, endPoint y: 7, distance: 246.5
click at [1235, 54] on icon at bounding box center [1493, 60] width 15 height 15
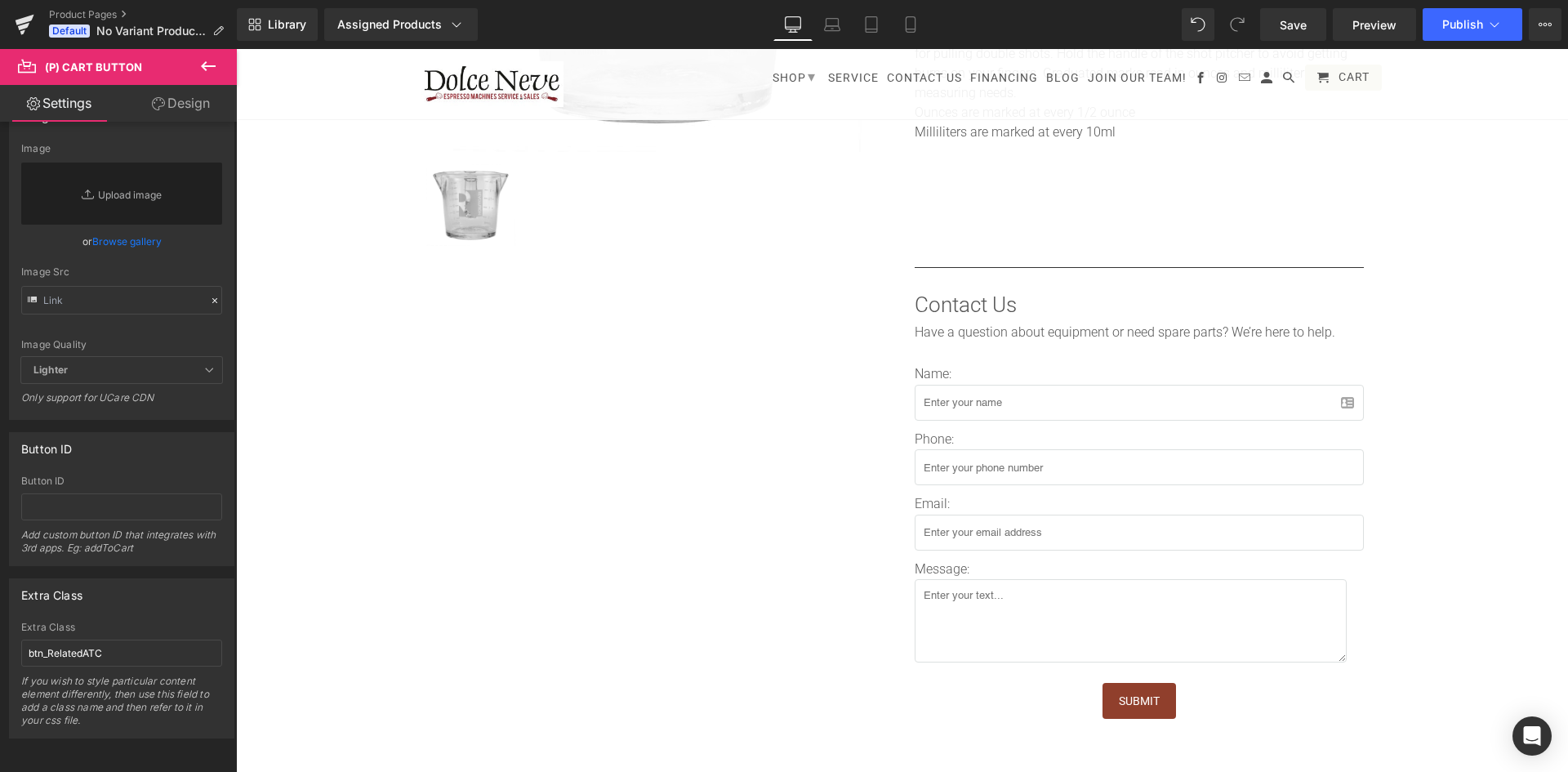
scroll to position [0, 0]
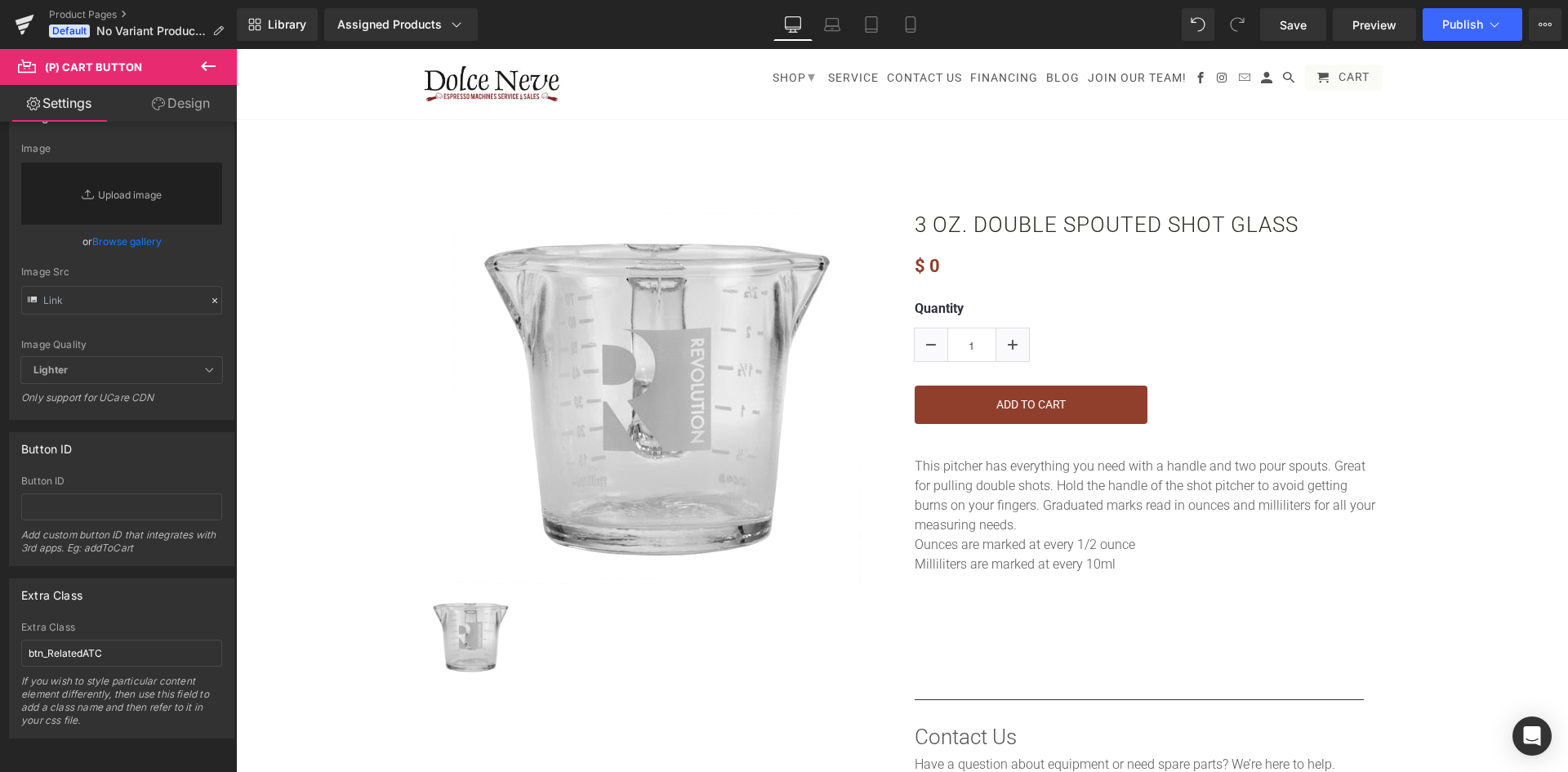
click at [187, 95] on link "Design" at bounding box center [181, 103] width 118 height 37
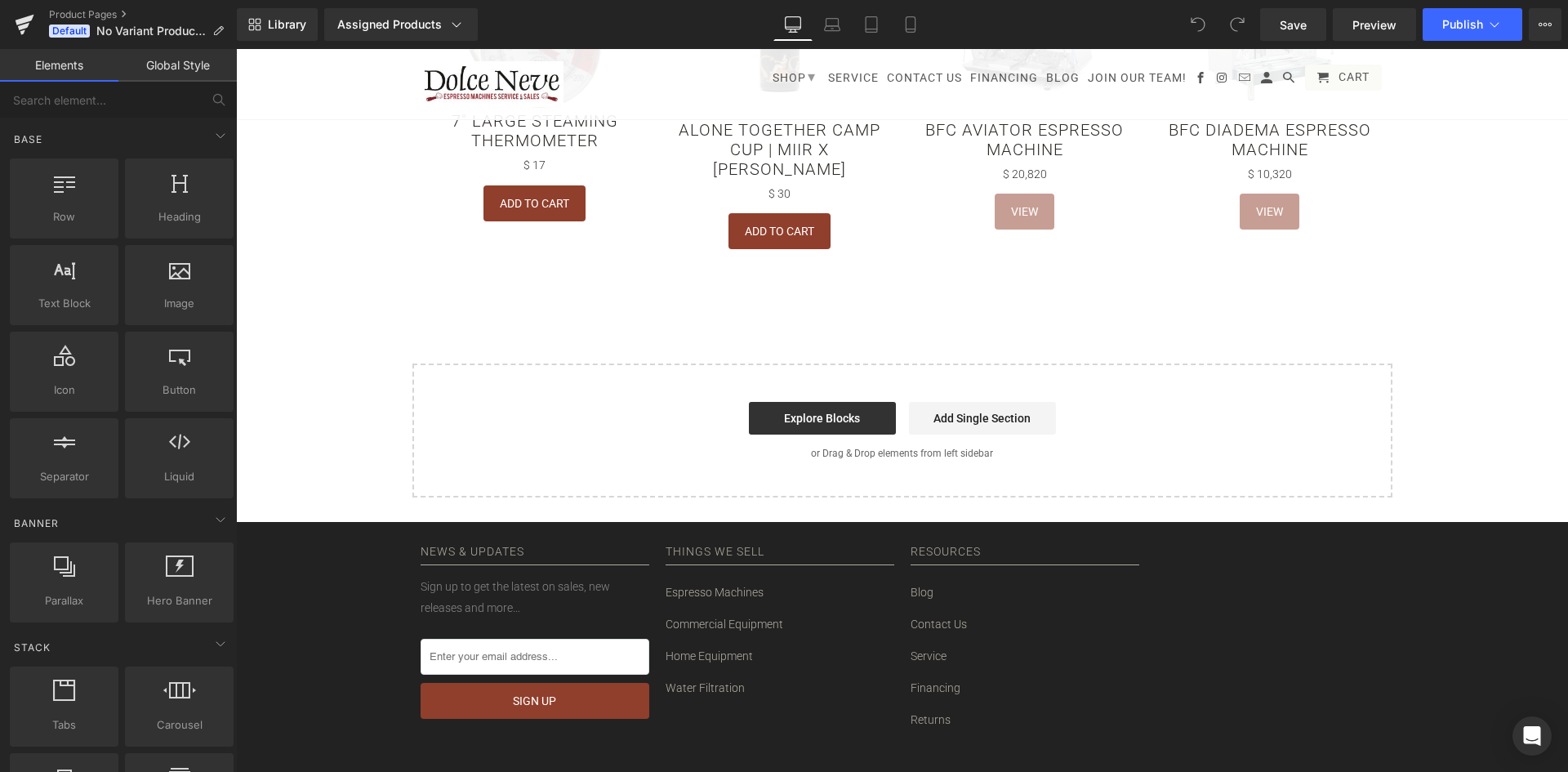
scroll to position [1308, 0]
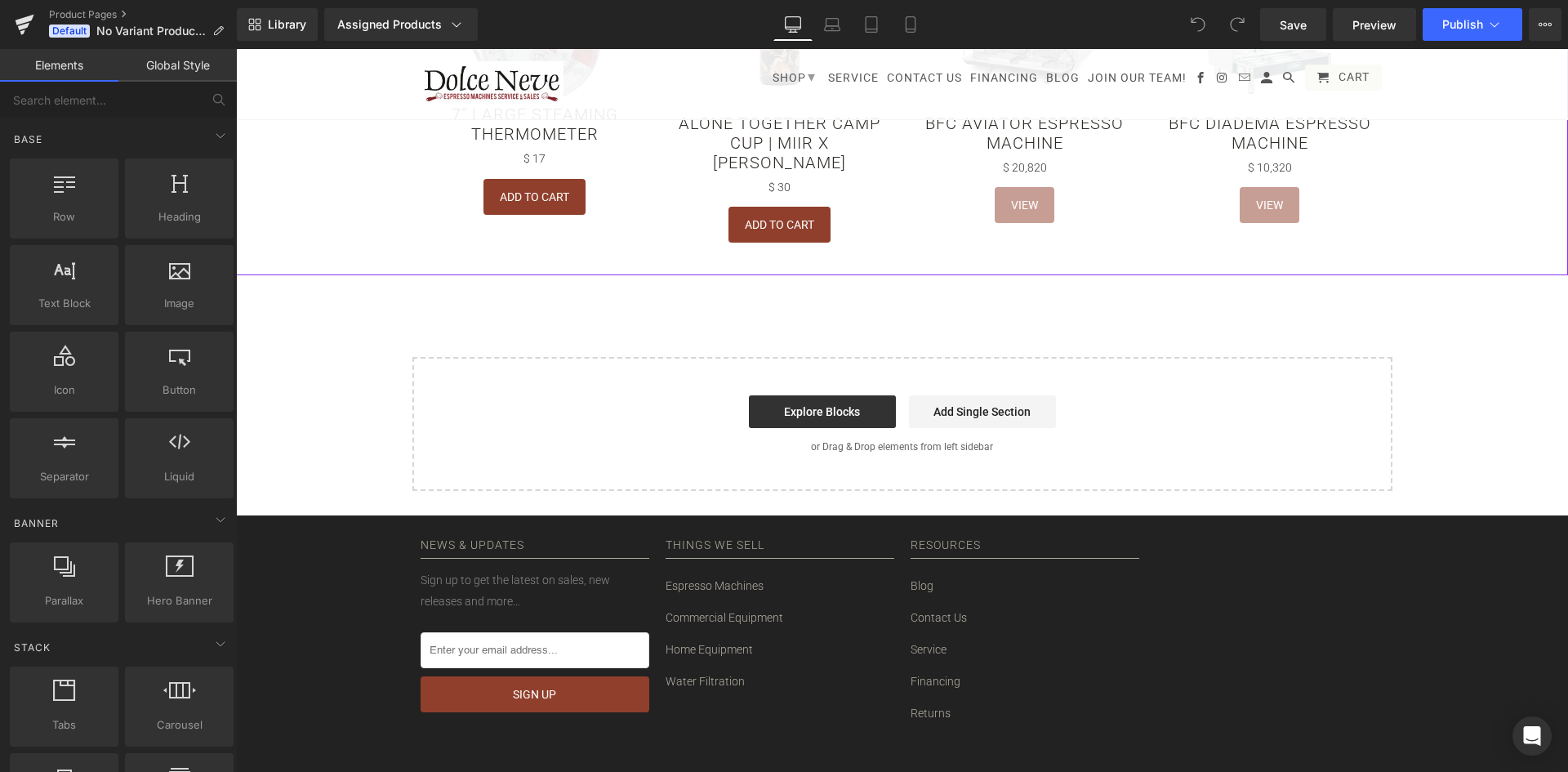
click at [685, 206] on div "Add To Cart" at bounding box center [780, 224] width 229 height 36
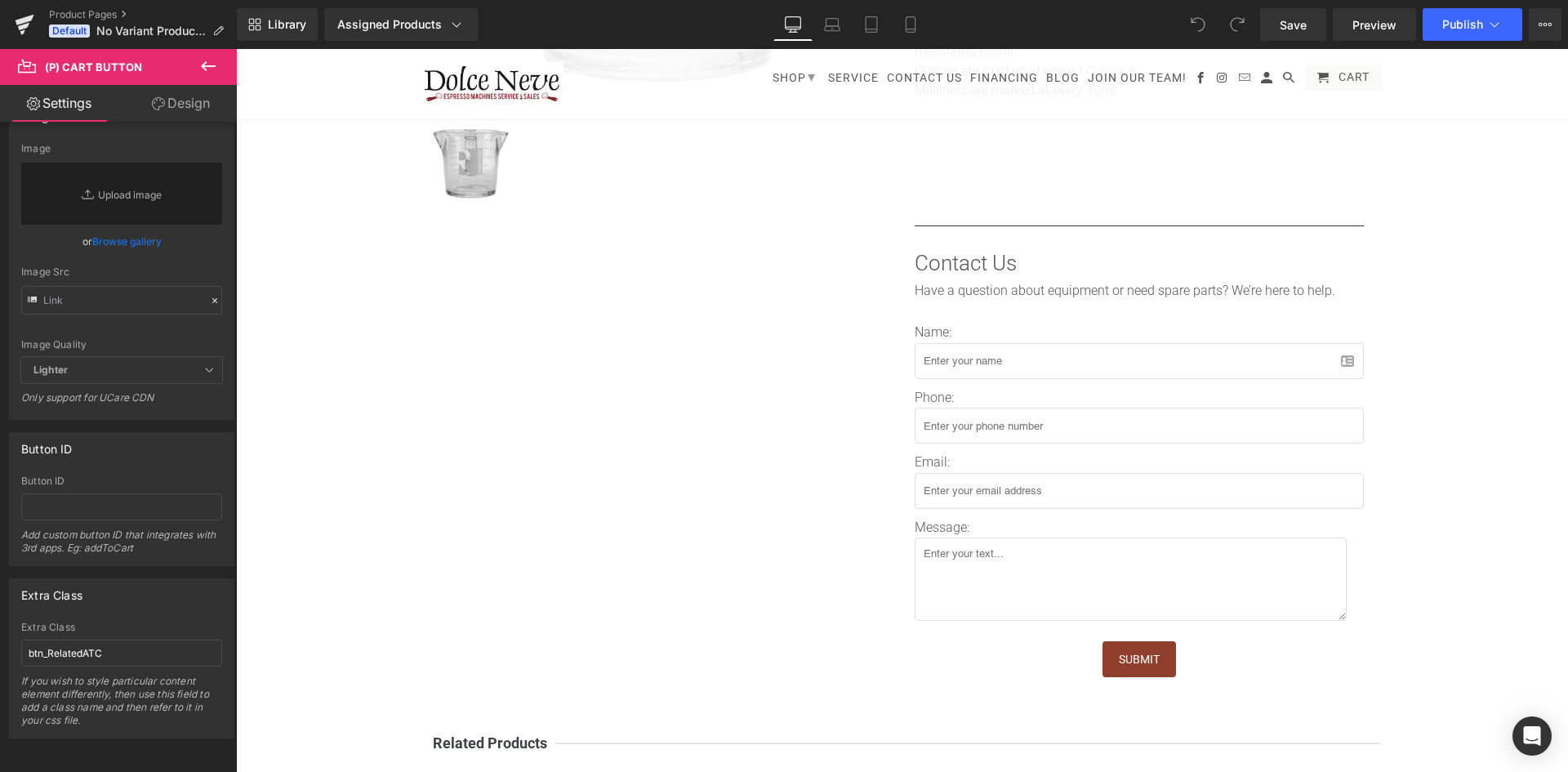
scroll to position [0, 0]
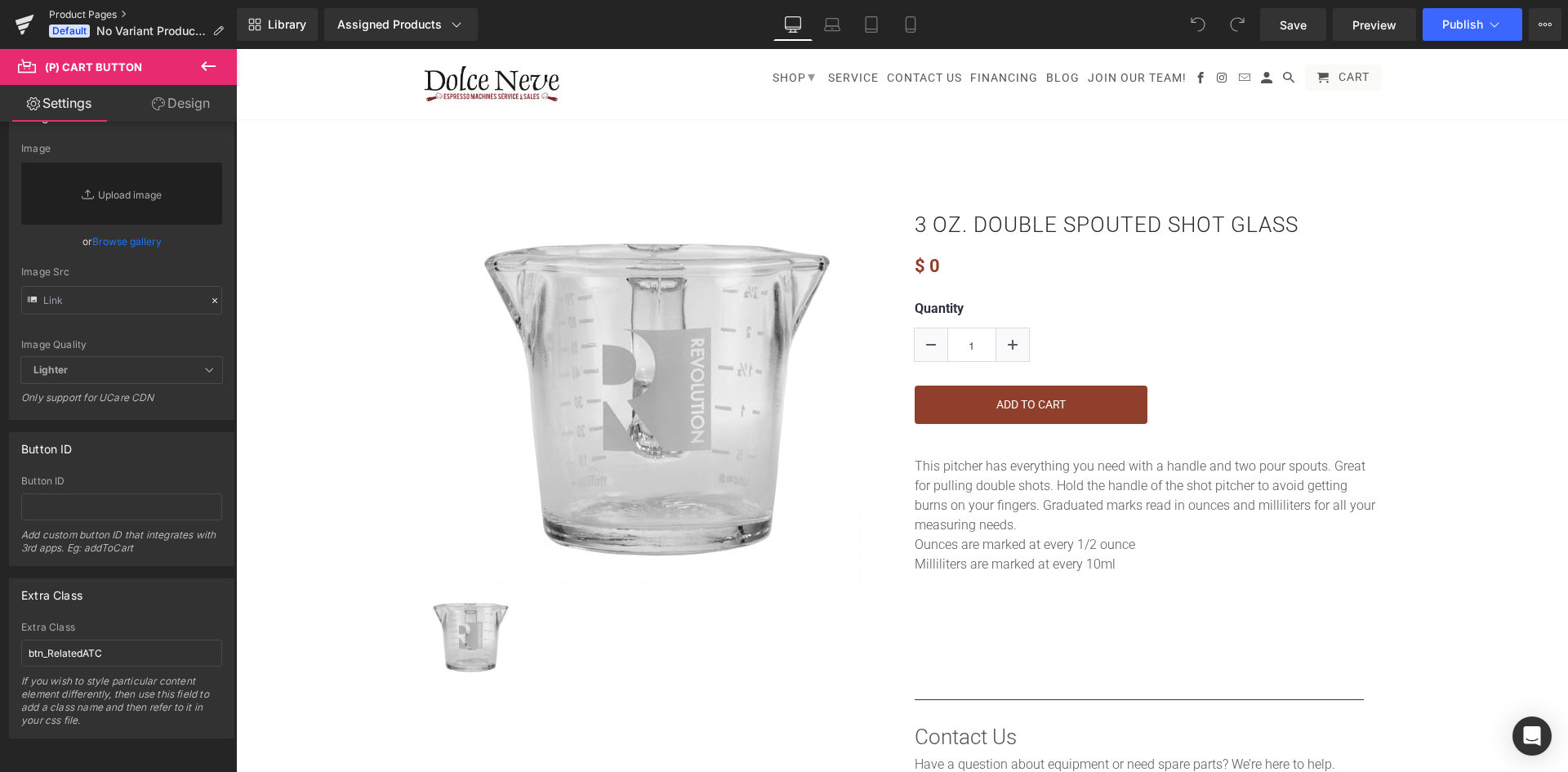
click at [121, 12] on link "Product Pages" at bounding box center [142, 14] width 187 height 13
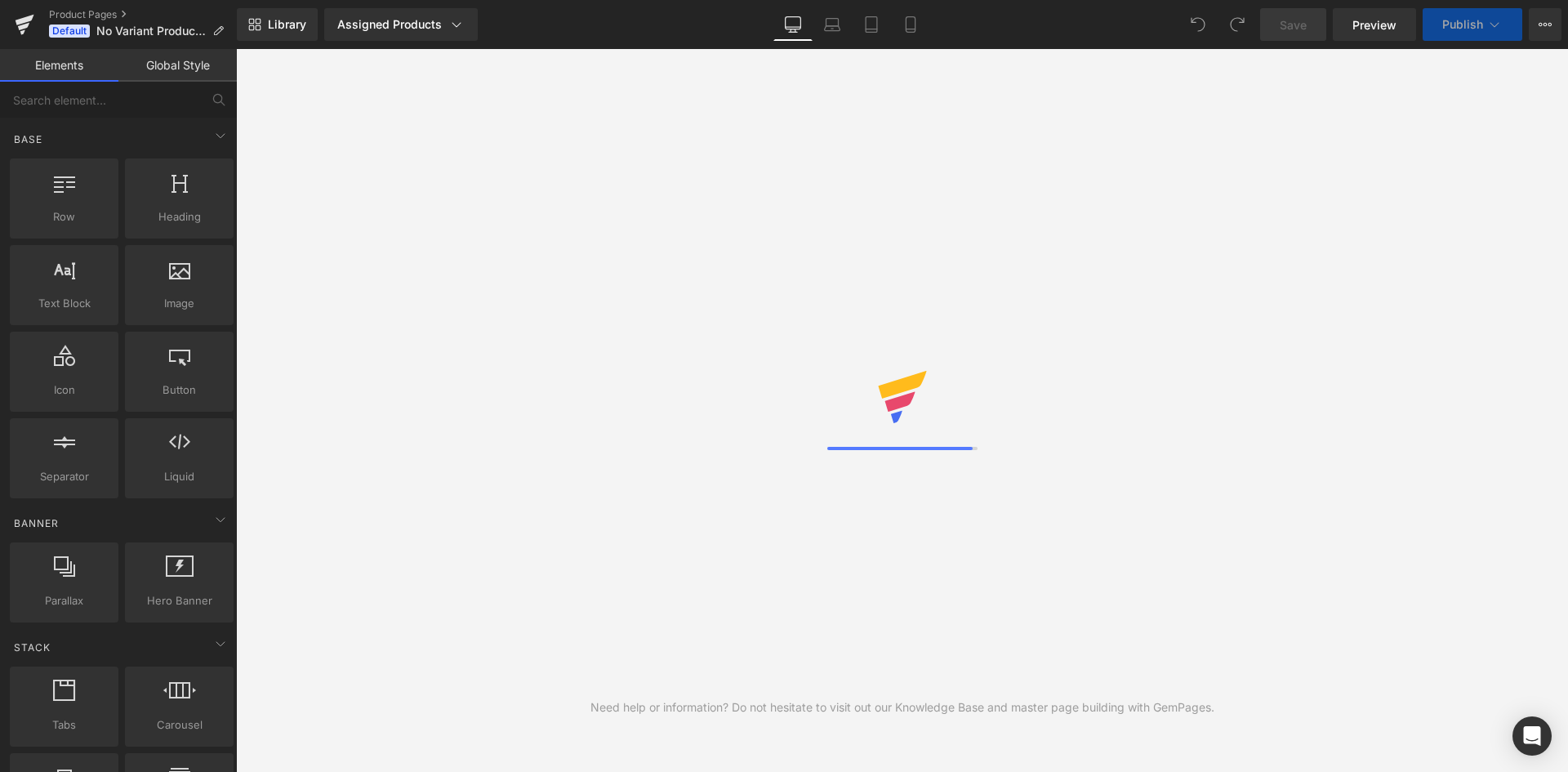
click at [183, 67] on link "Global Style" at bounding box center [177, 64] width 118 height 33
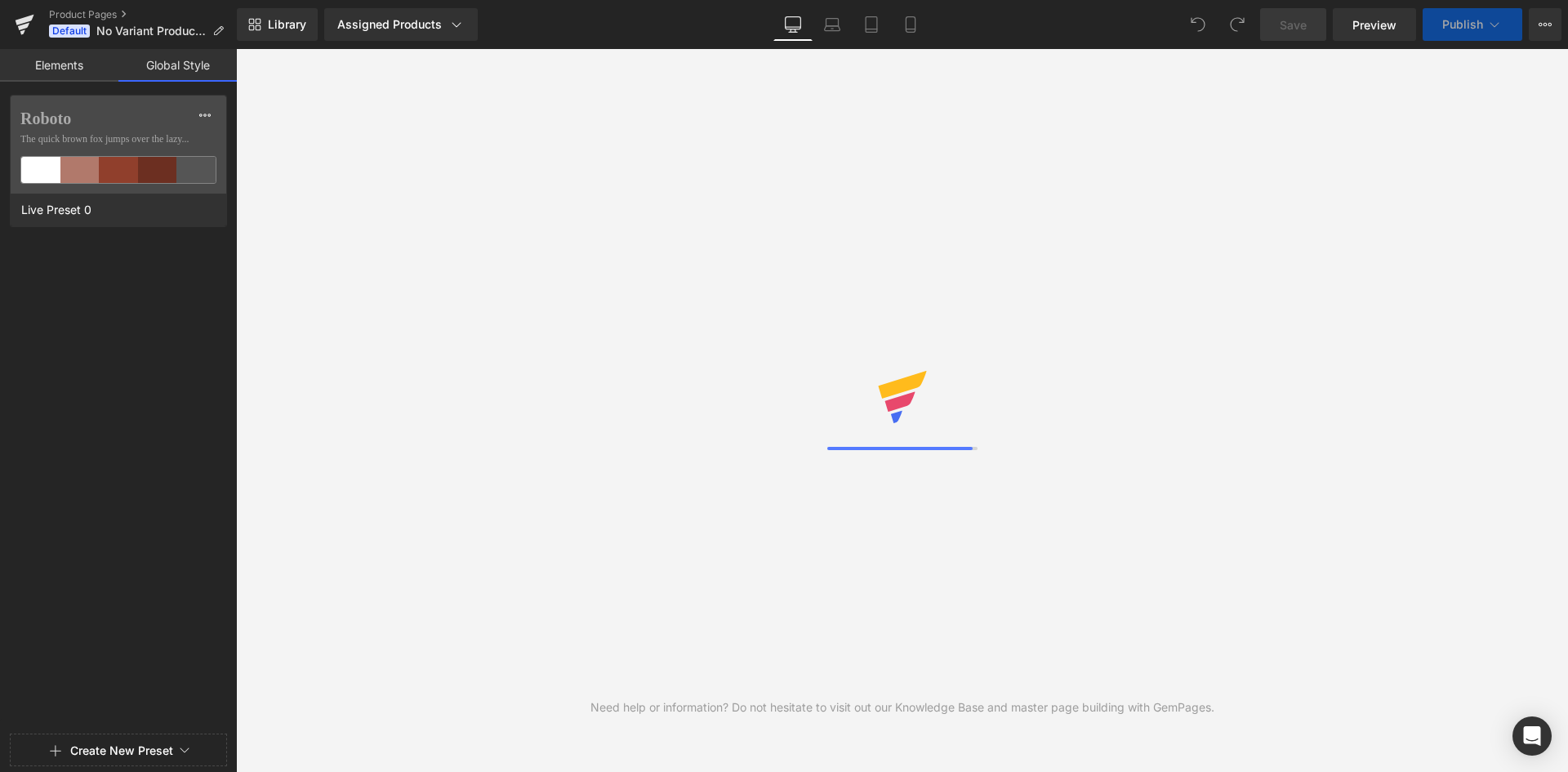
click at [59, 67] on link "Elements" at bounding box center [59, 64] width 118 height 33
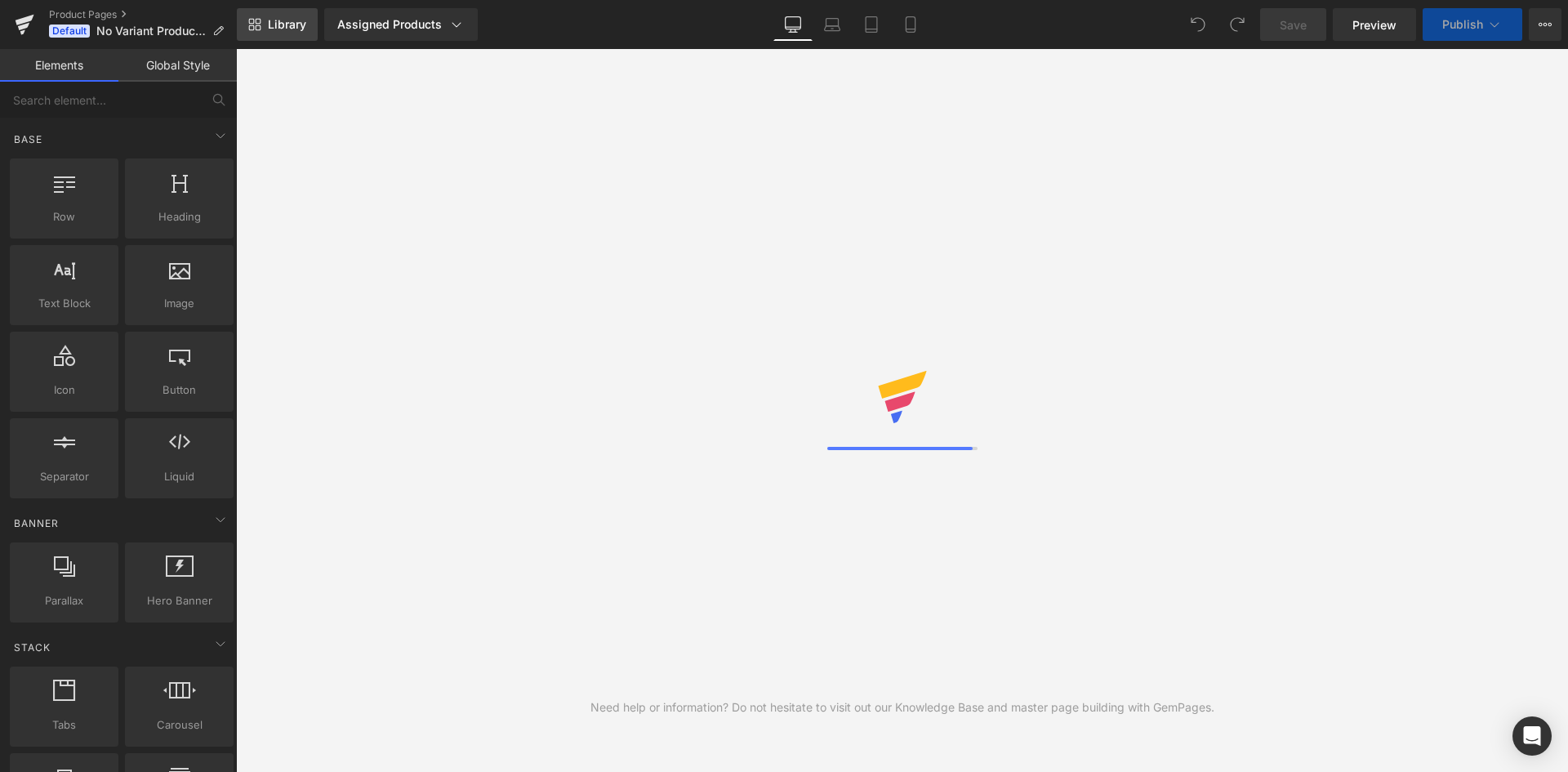
click at [266, 27] on link "Library" at bounding box center [278, 24] width 81 height 33
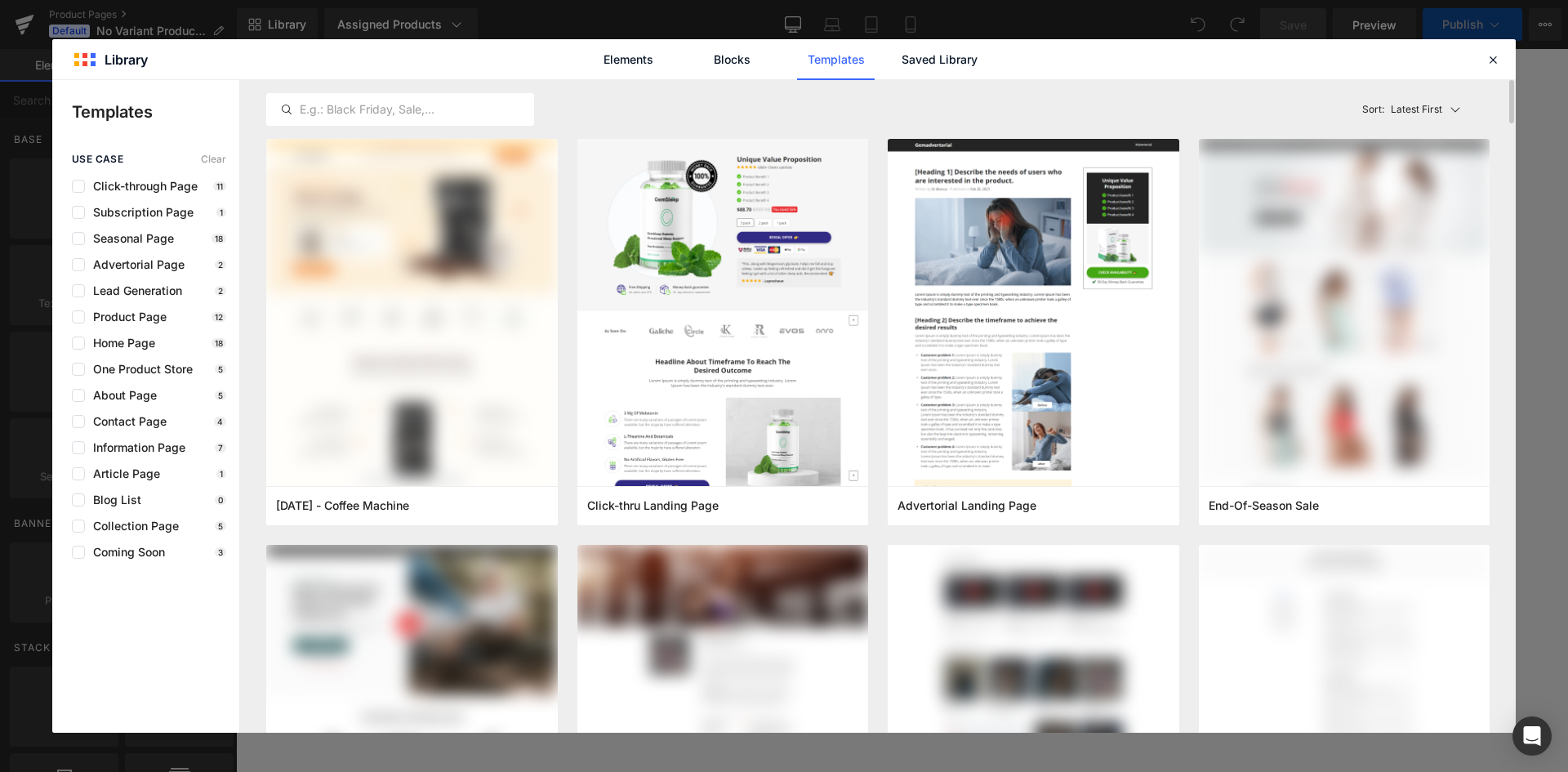
click at [1424, 108] on p "Latest First" at bounding box center [1417, 109] width 52 height 15
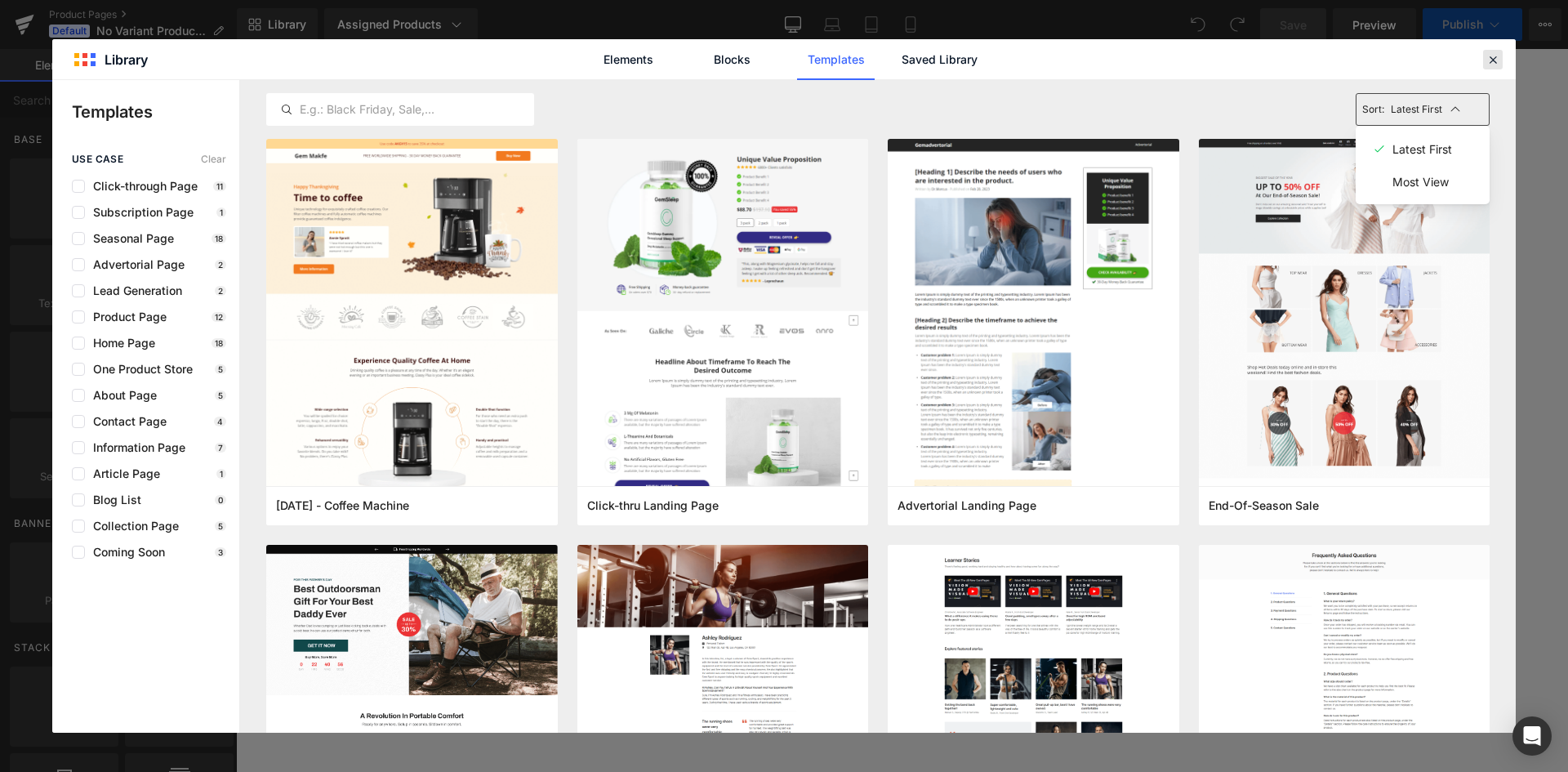
click at [1490, 61] on icon at bounding box center [1493, 60] width 15 height 15
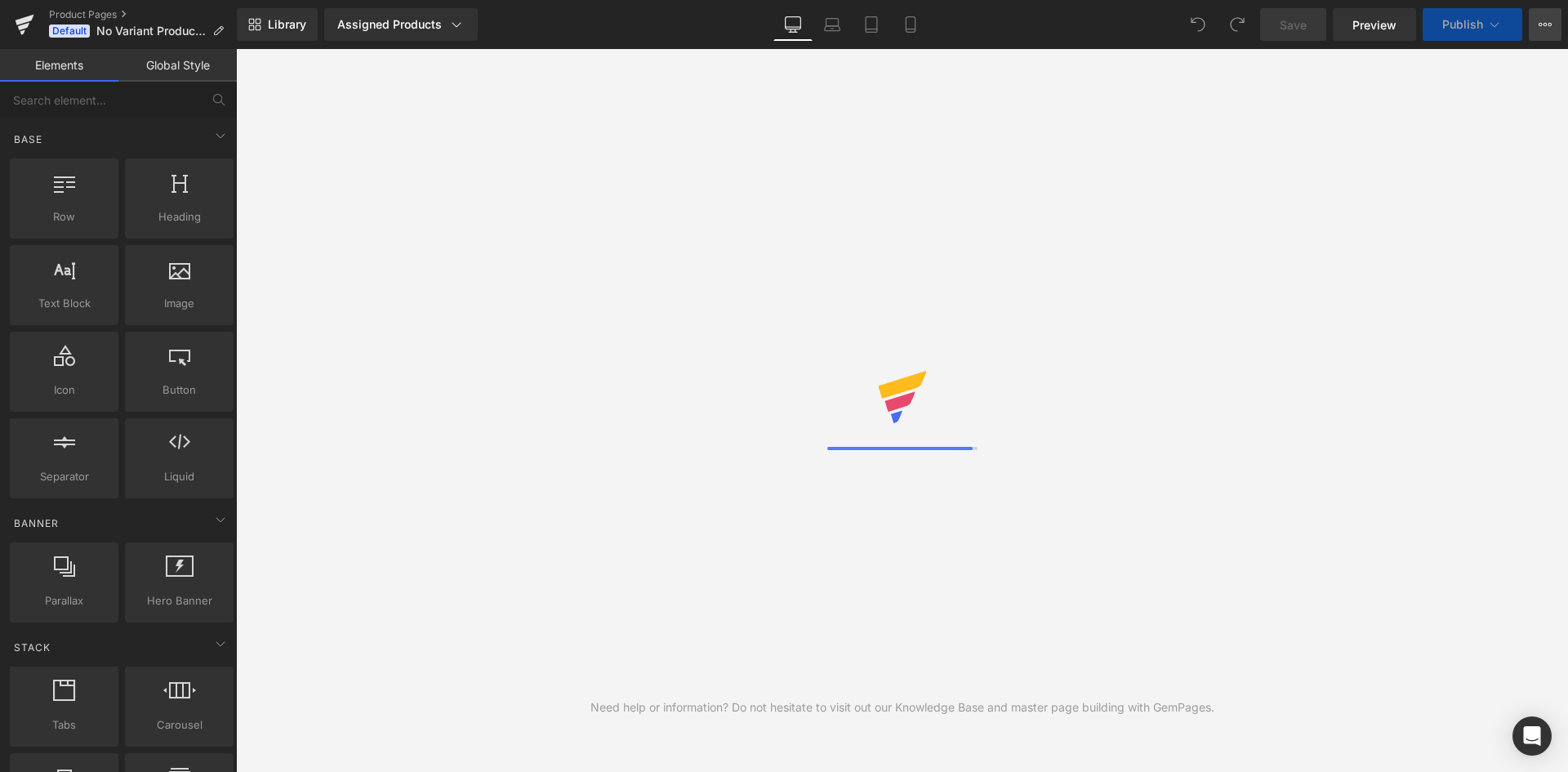
click at [1545, 27] on icon at bounding box center [1545, 24] width 13 height 13
